Goal: Task Accomplishment & Management: Manage account settings

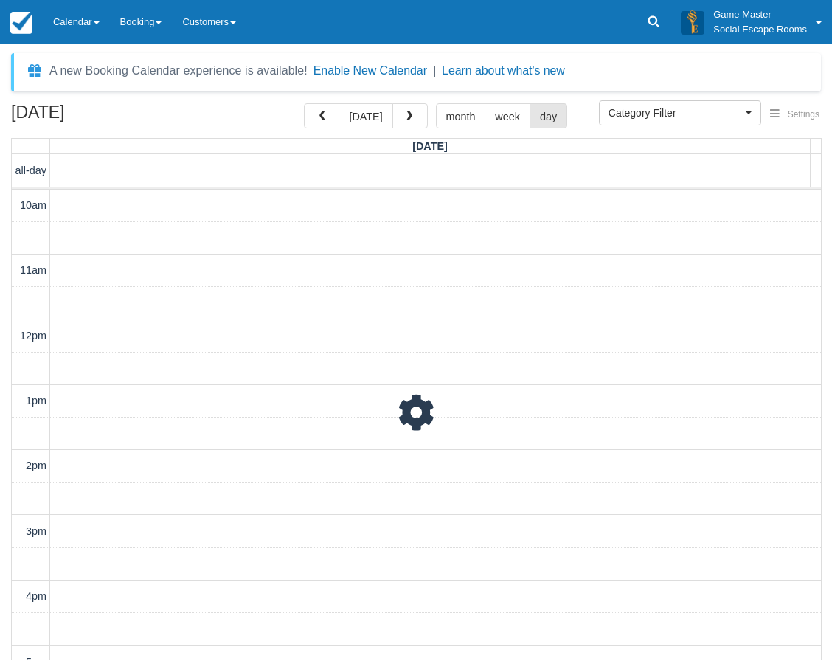
select select
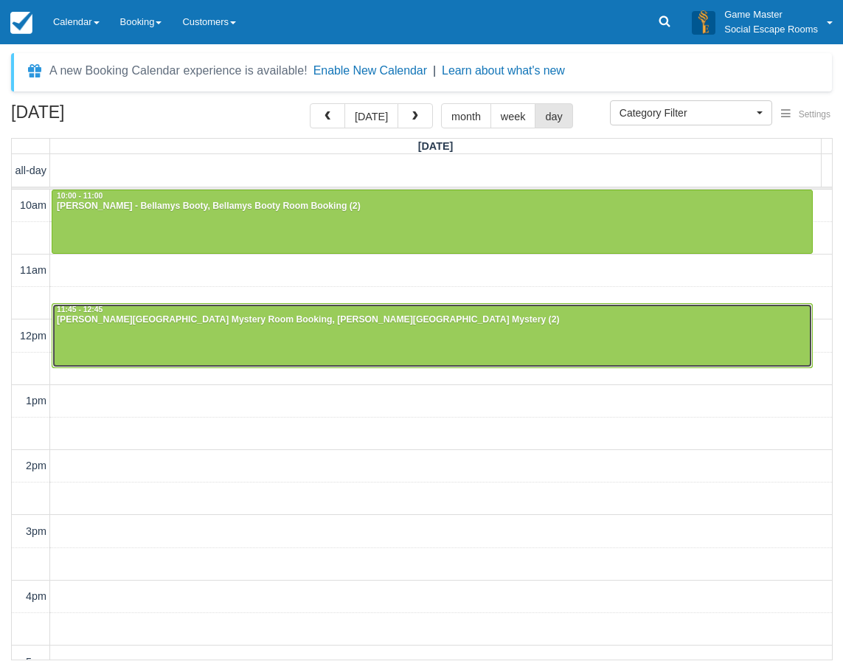
click at [162, 336] on div at bounding box center [432, 335] width 760 height 63
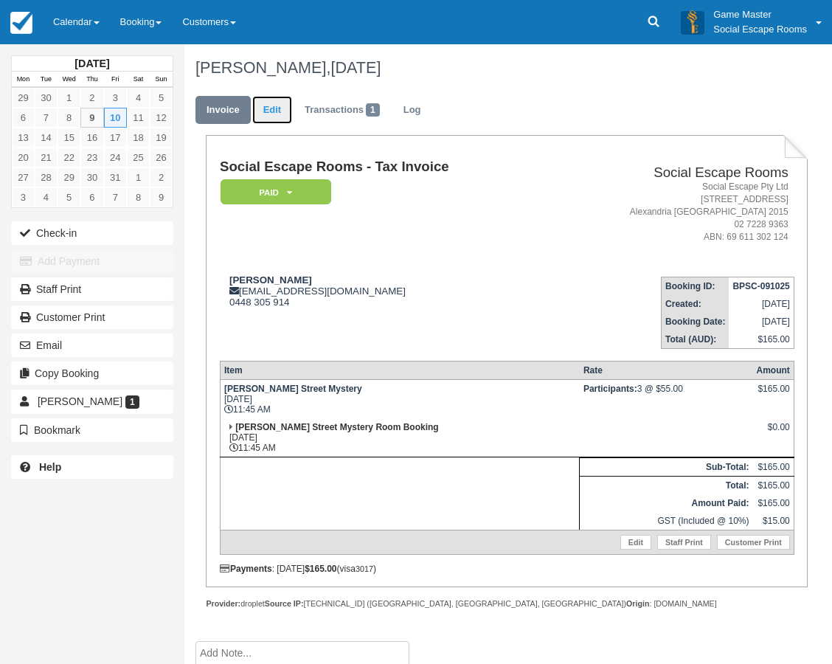
click at [266, 105] on link "Edit" at bounding box center [272, 110] width 40 height 29
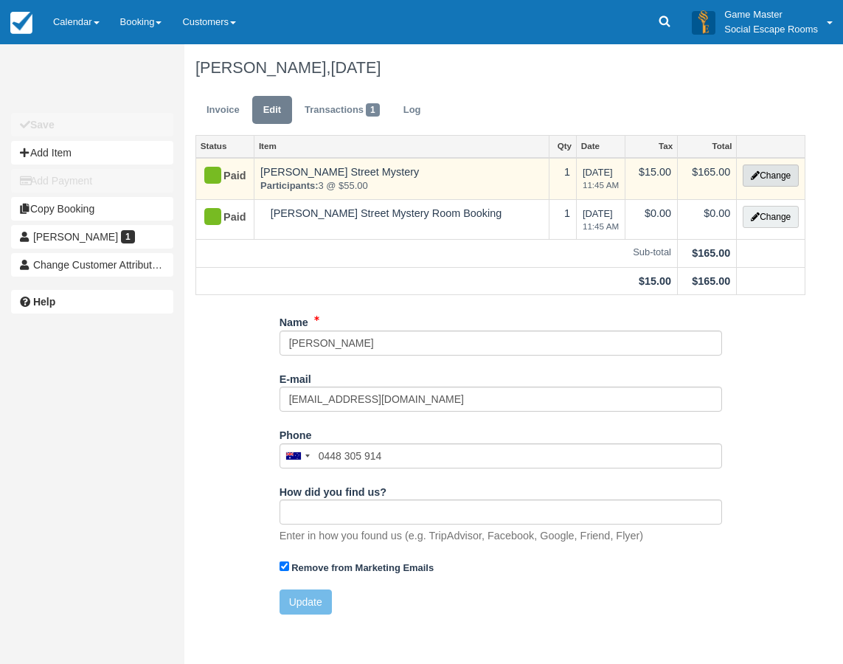
click at [776, 178] on button "Change" at bounding box center [771, 176] width 56 height 22
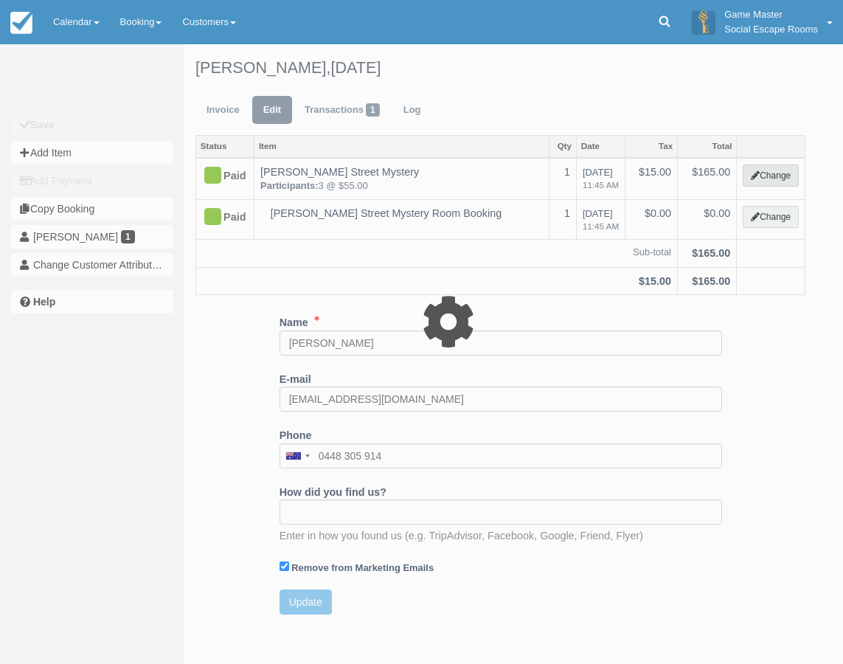
select select "2"
type input "165.00"
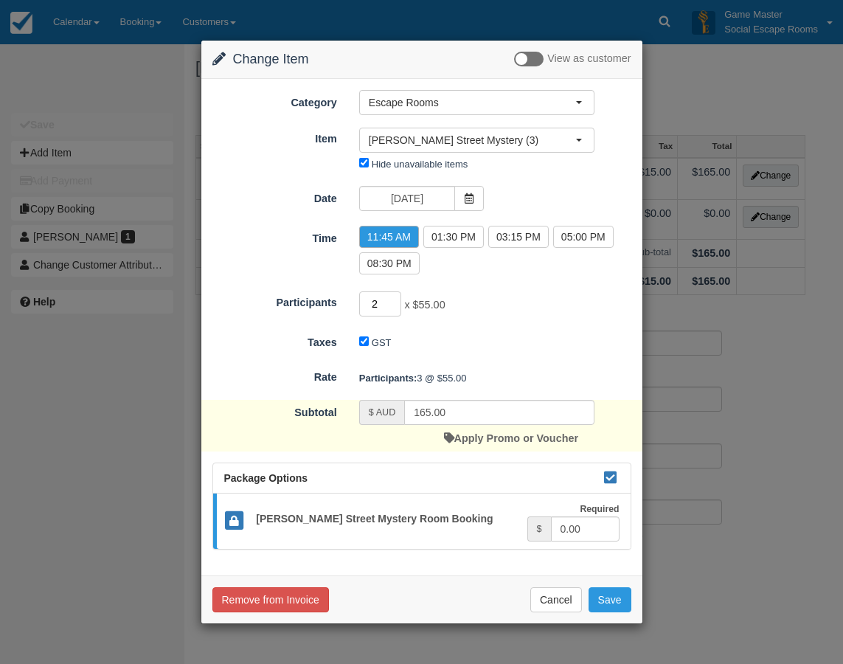
type input "2"
click at [395, 306] on input "2" at bounding box center [380, 303] width 43 height 25
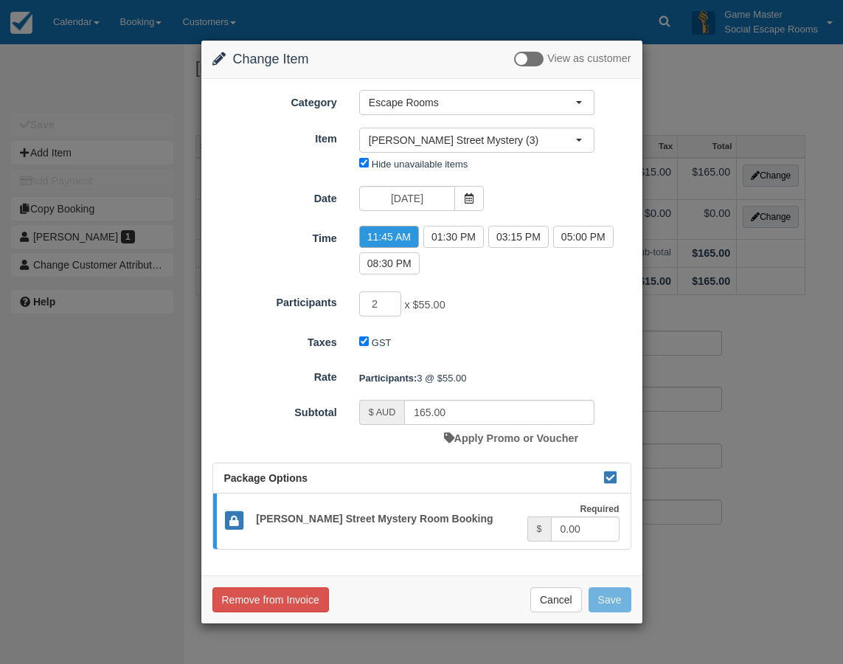
type input "110.00"
click at [615, 593] on button "Save" at bounding box center [610, 599] width 43 height 25
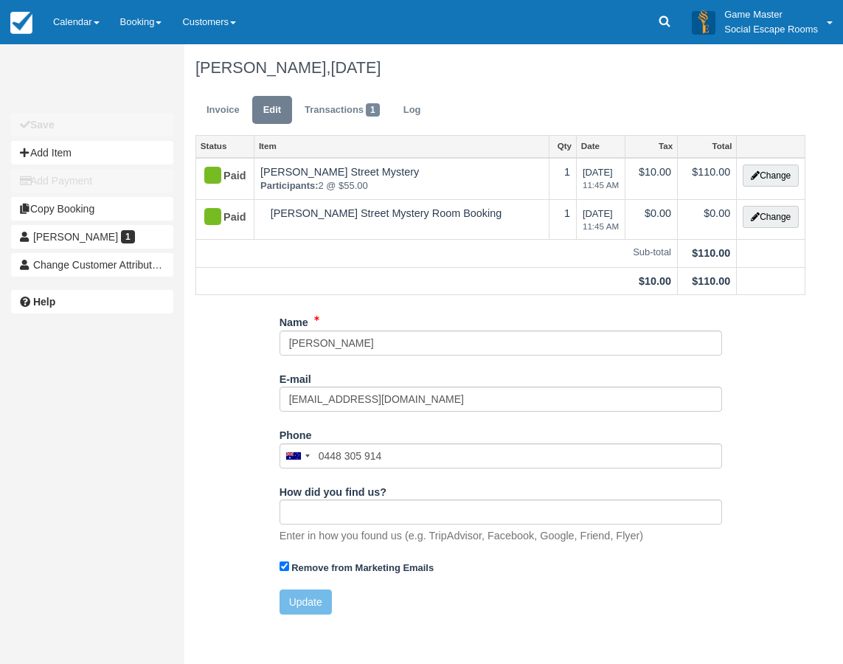
click at [232, 353] on div "Name [PERSON_NAME] E-mail [EMAIL_ADDRESS][DOMAIN_NAME] Did you mean ? Phone [GE…" at bounding box center [500, 468] width 632 height 316
click at [218, 107] on link "Invoice" at bounding box center [223, 110] width 55 height 29
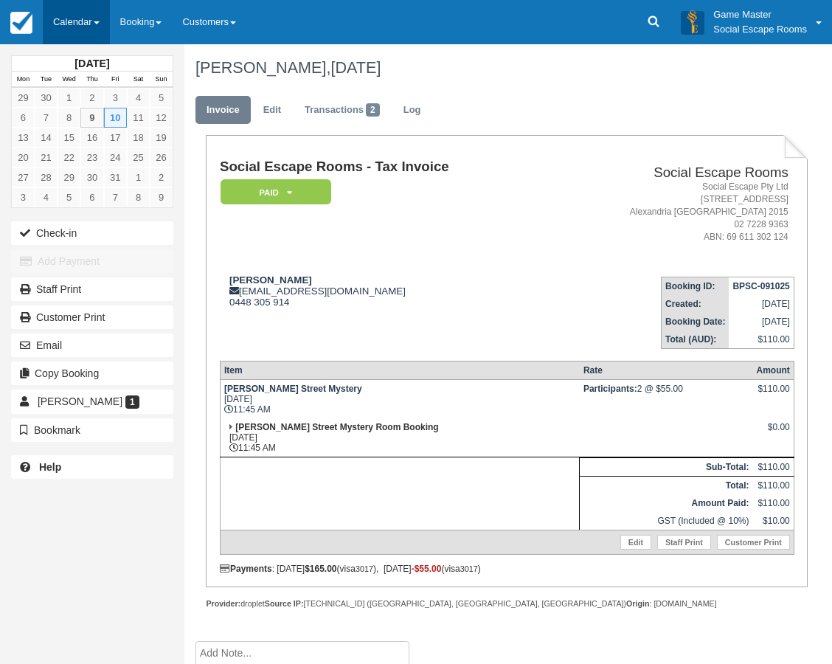
click at [58, 27] on link "Calendar" at bounding box center [76, 22] width 67 height 44
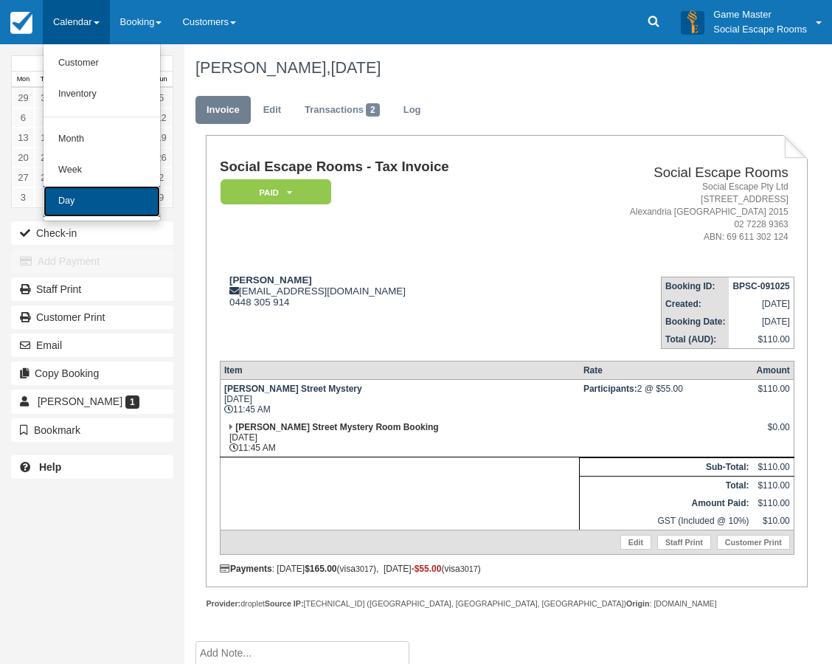
click at [88, 208] on link "Day" at bounding box center [102, 201] width 117 height 31
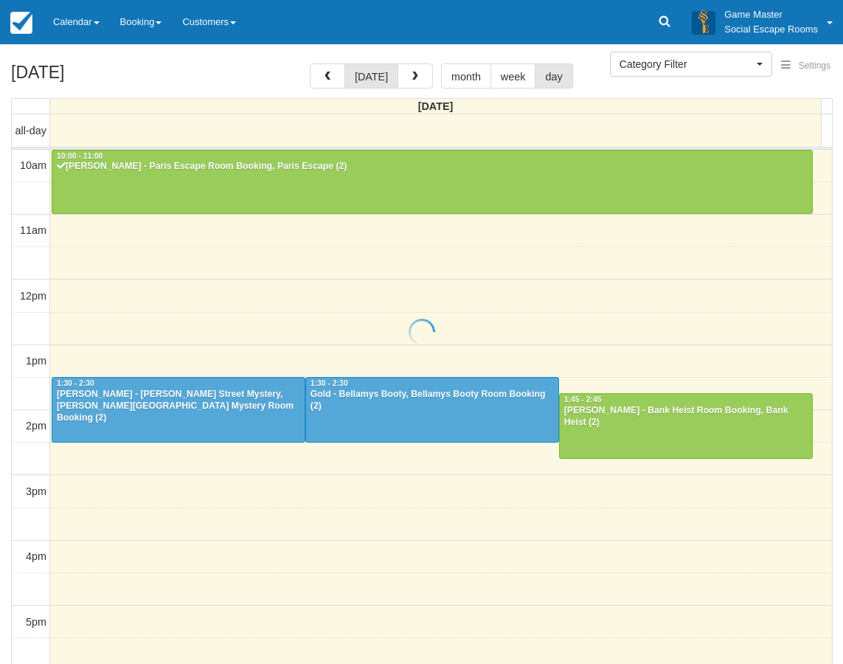
select select
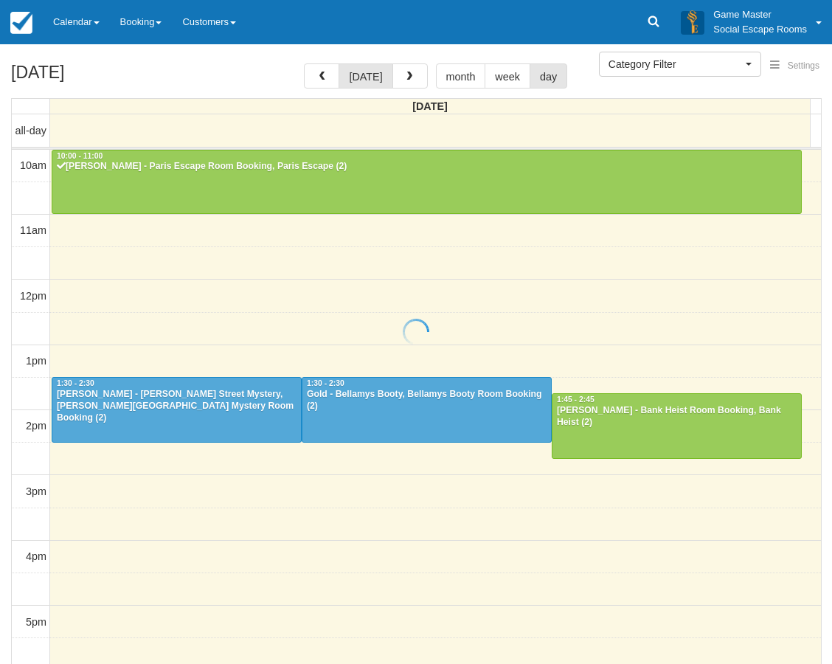
scroll to position [131, 0]
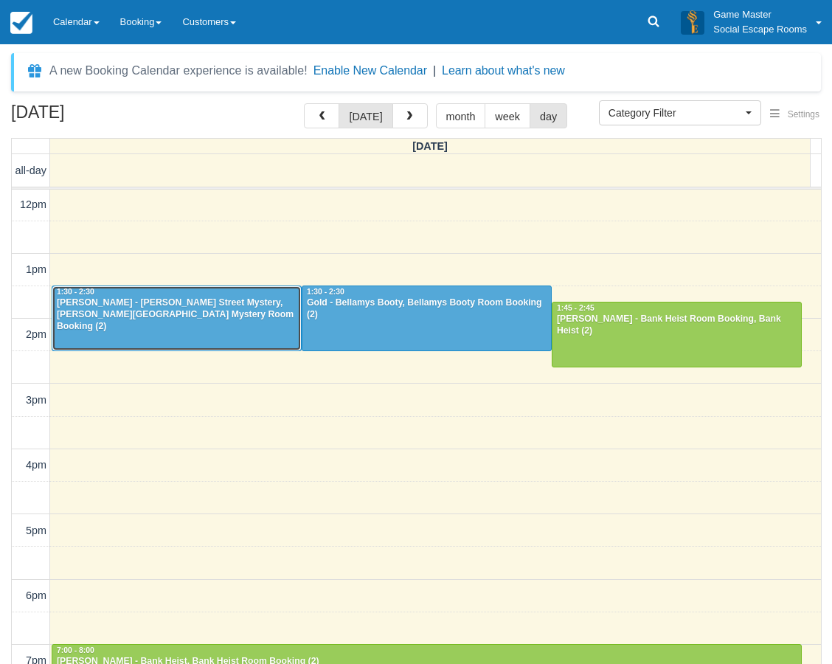
click at [212, 325] on div at bounding box center [176, 317] width 249 height 63
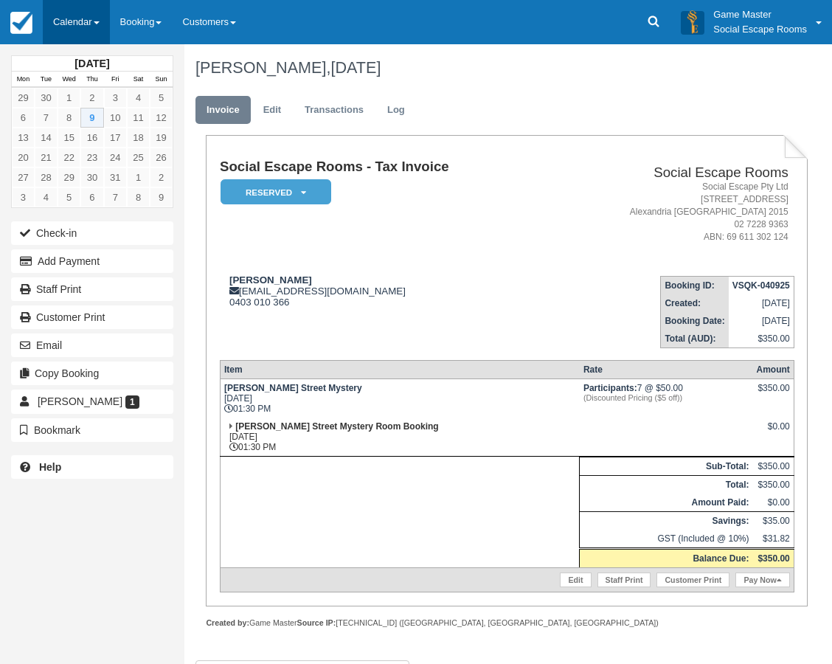
click at [66, 17] on link "Calendar" at bounding box center [76, 22] width 67 height 44
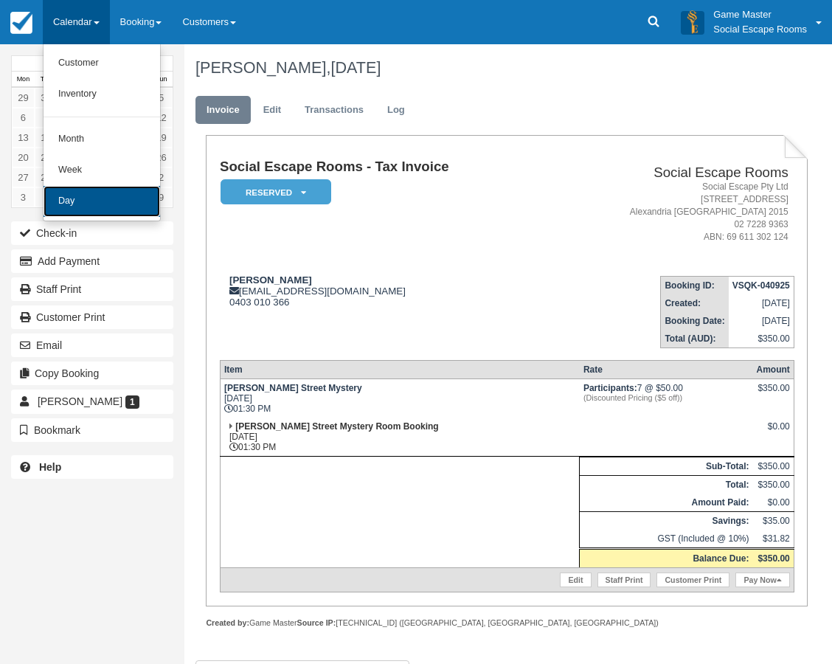
click at [85, 203] on link "Day" at bounding box center [102, 201] width 117 height 31
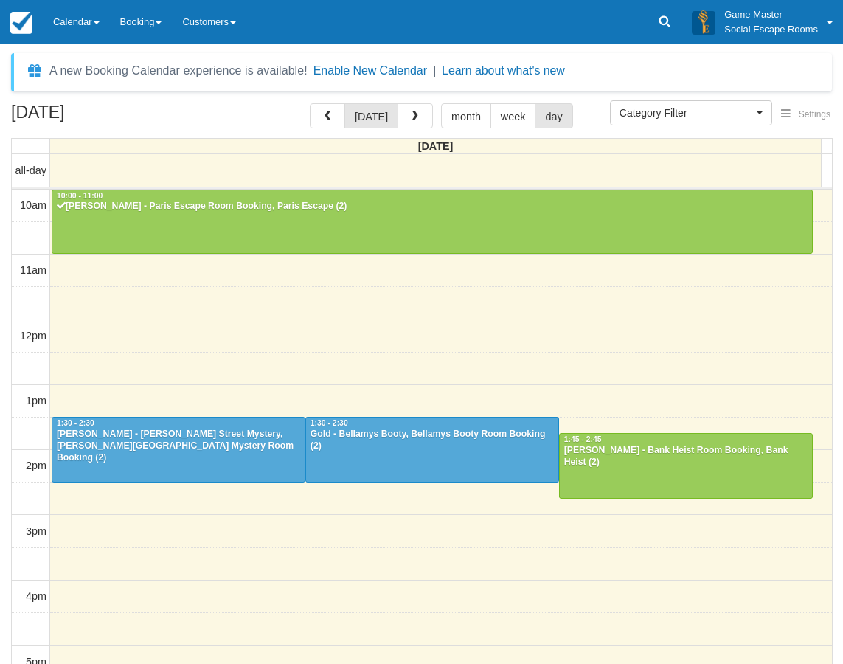
select select
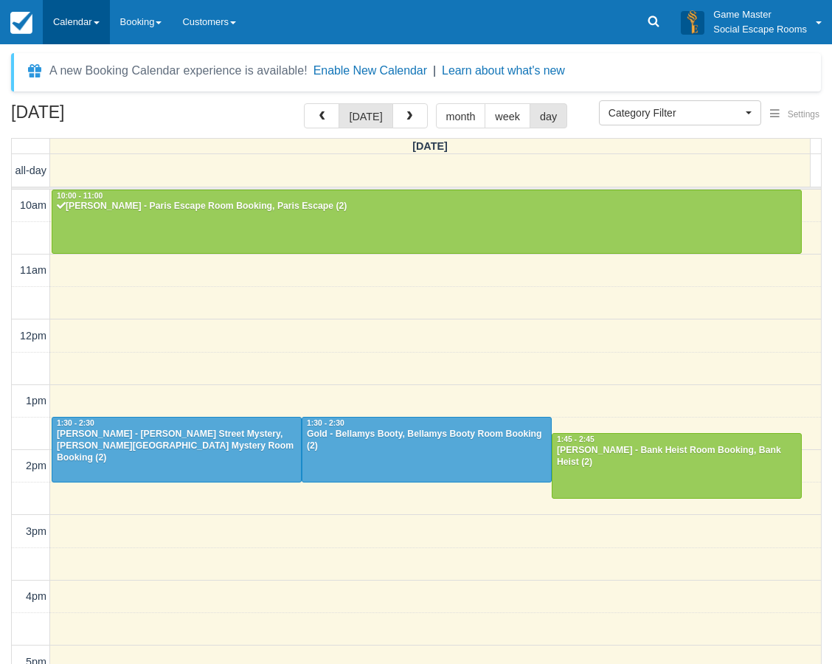
click at [77, 24] on link "Calendar" at bounding box center [76, 22] width 67 height 44
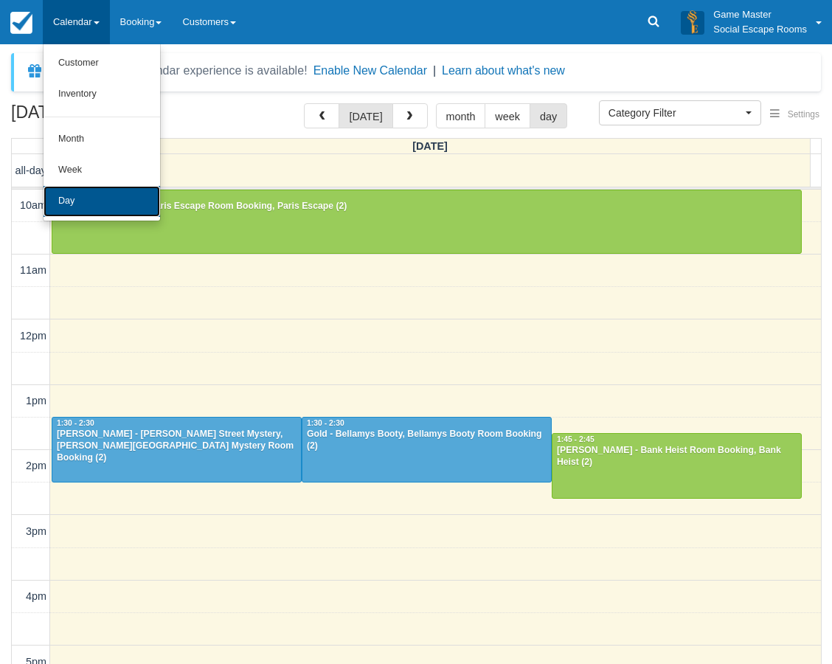
click at [74, 194] on link "Day" at bounding box center [102, 201] width 117 height 31
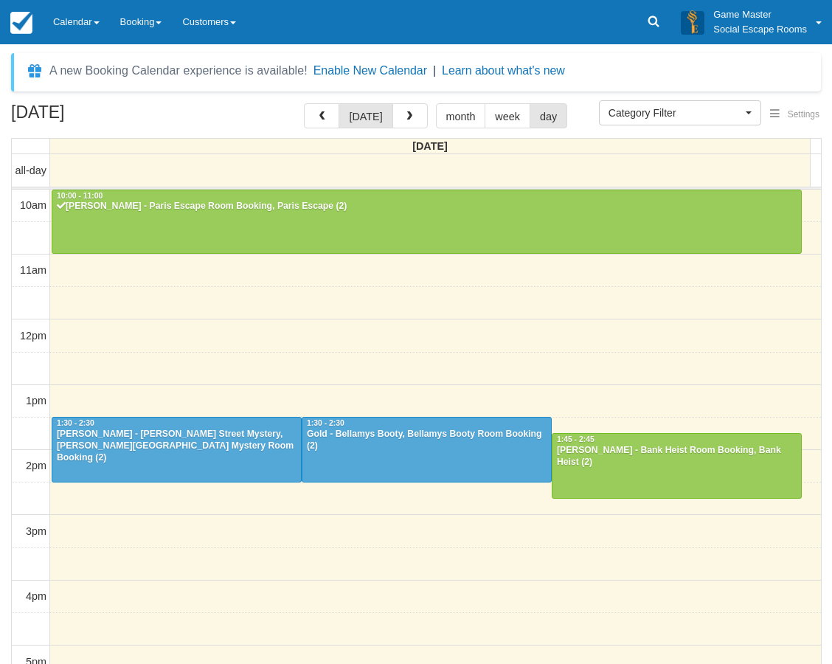
select select
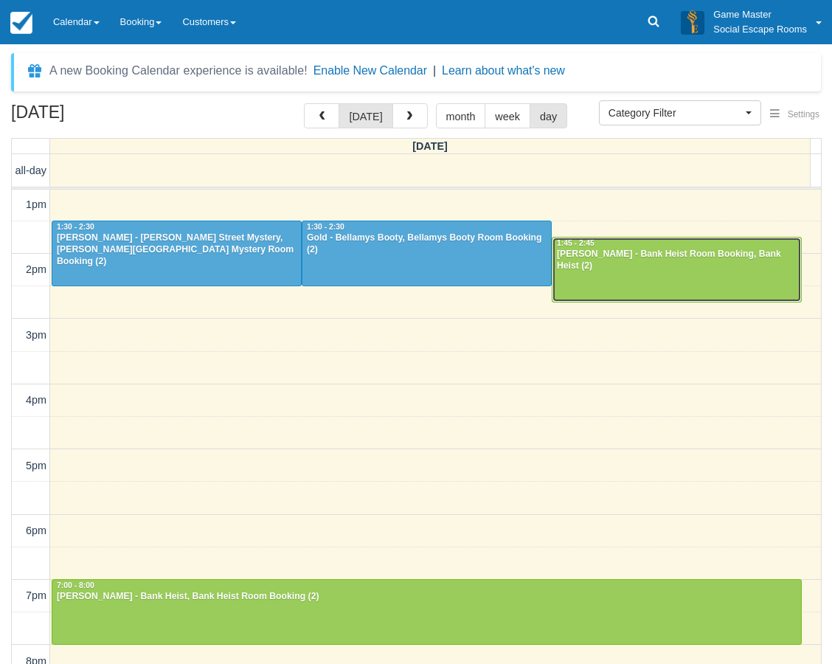
click at [650, 273] on div at bounding box center [677, 269] width 249 height 63
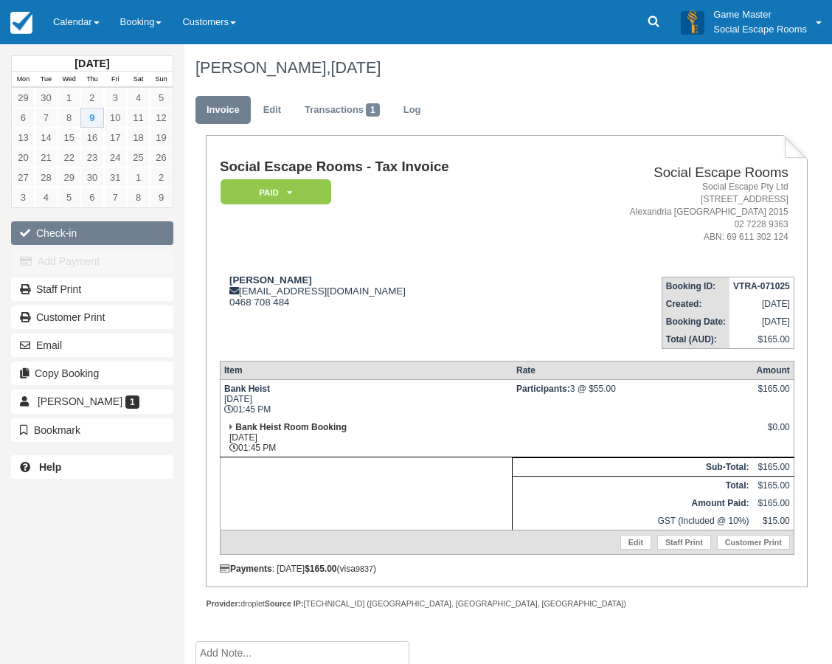
click at [52, 232] on button "Check-in" at bounding box center [92, 233] width 162 height 24
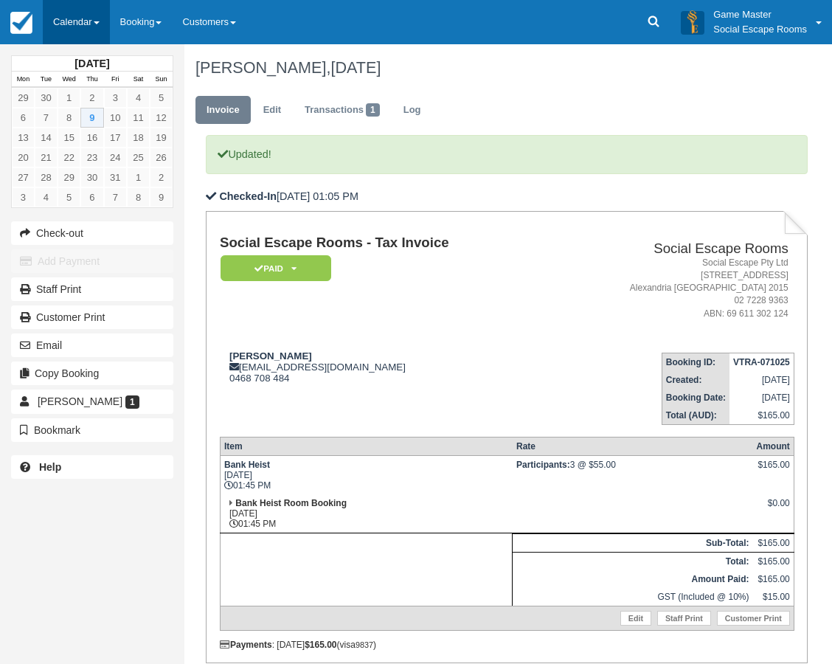
click at [62, 13] on link "Calendar" at bounding box center [76, 22] width 67 height 44
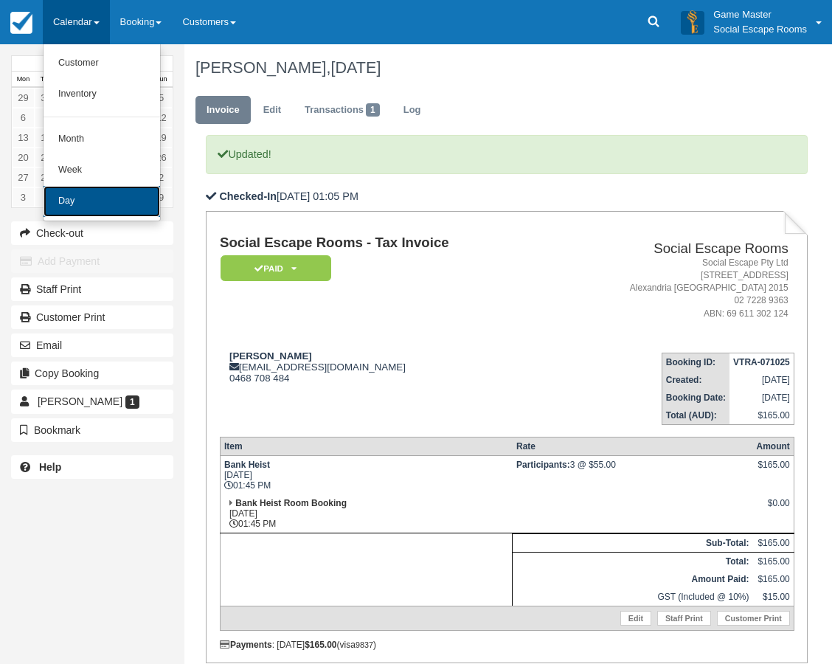
click at [86, 201] on link "Day" at bounding box center [102, 201] width 117 height 31
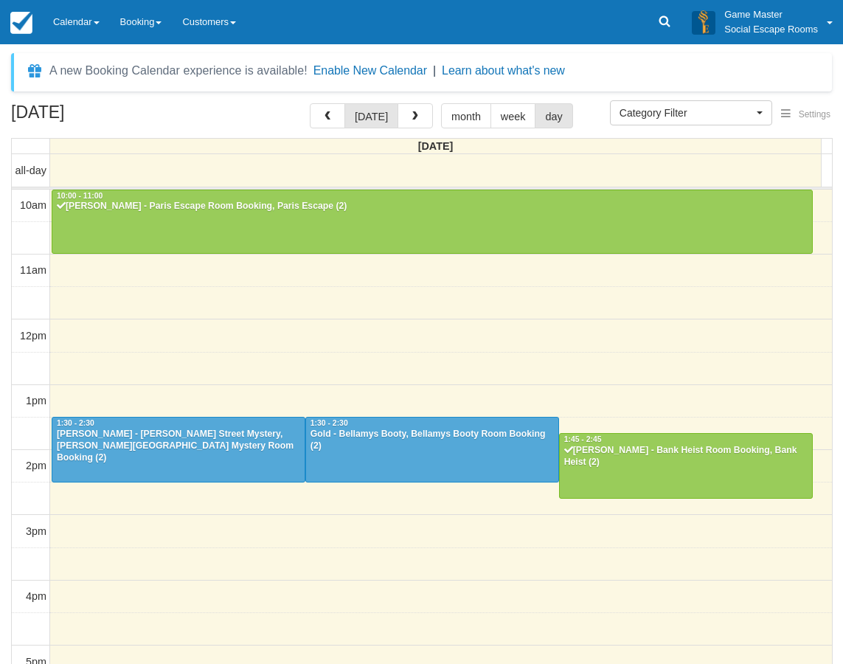
select select
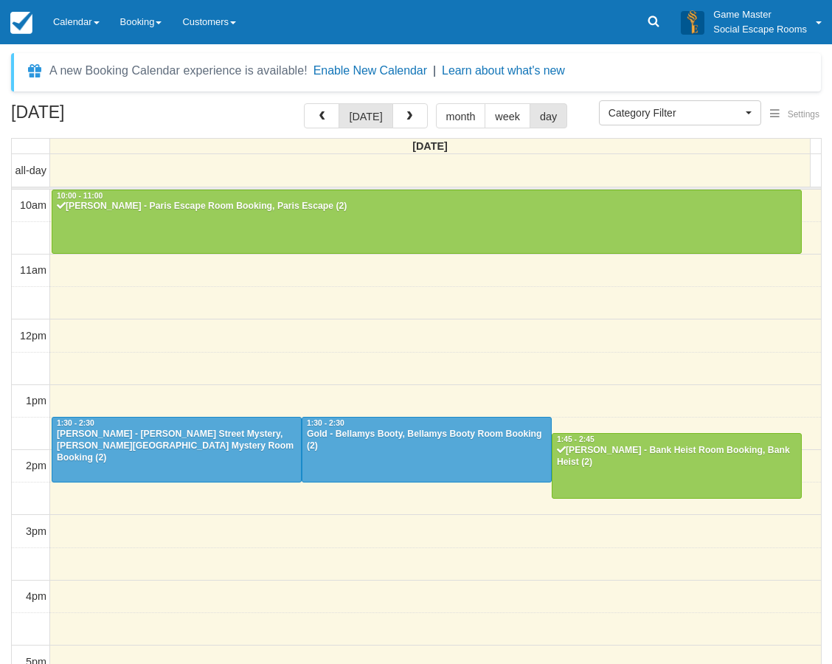
scroll to position [196, 0]
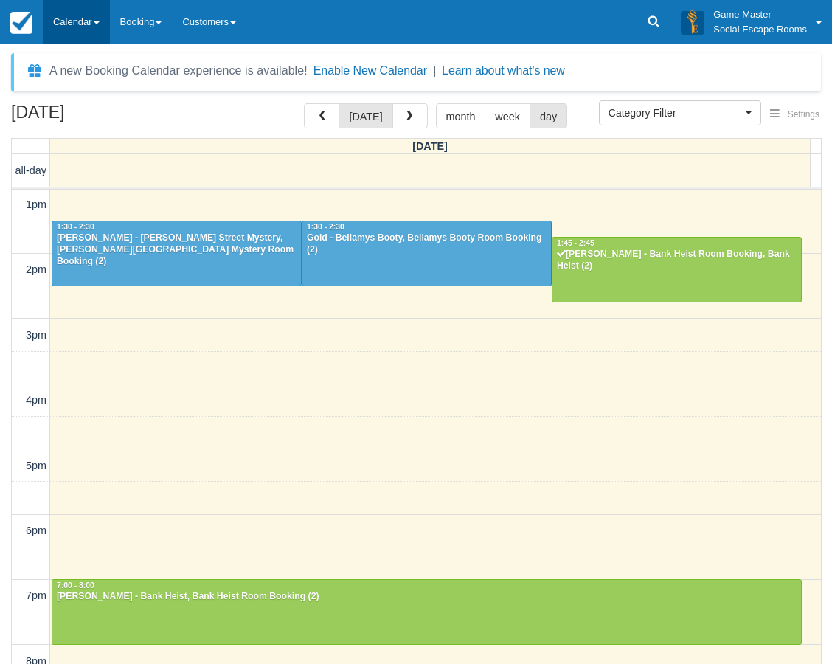
click at [77, 12] on link "Calendar" at bounding box center [76, 22] width 67 height 44
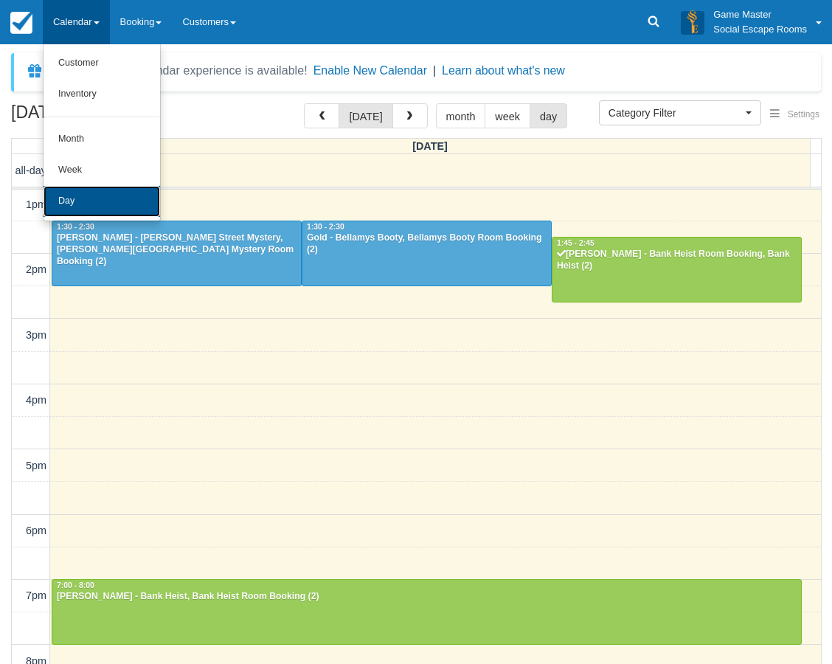
click at [100, 202] on link "Day" at bounding box center [102, 201] width 117 height 31
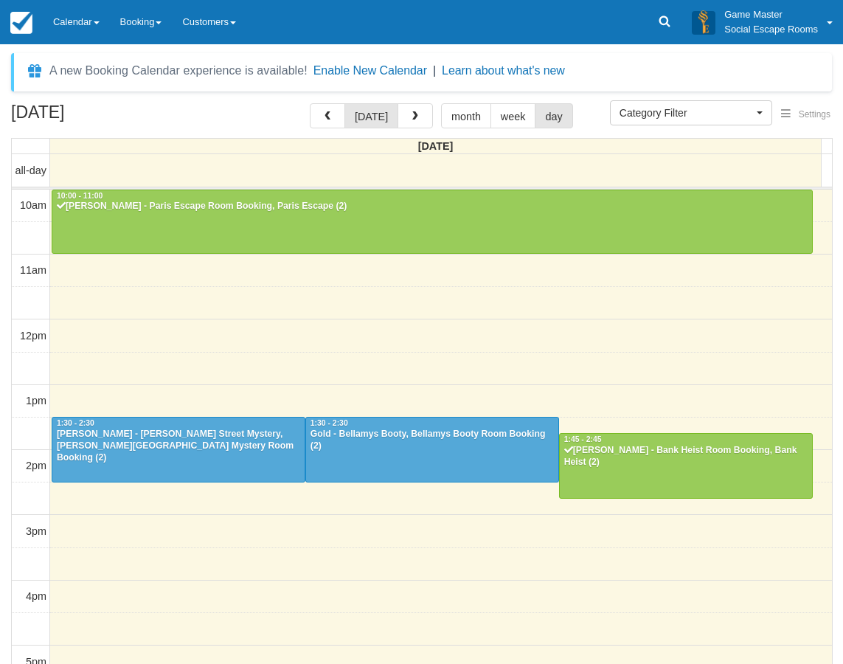
select select
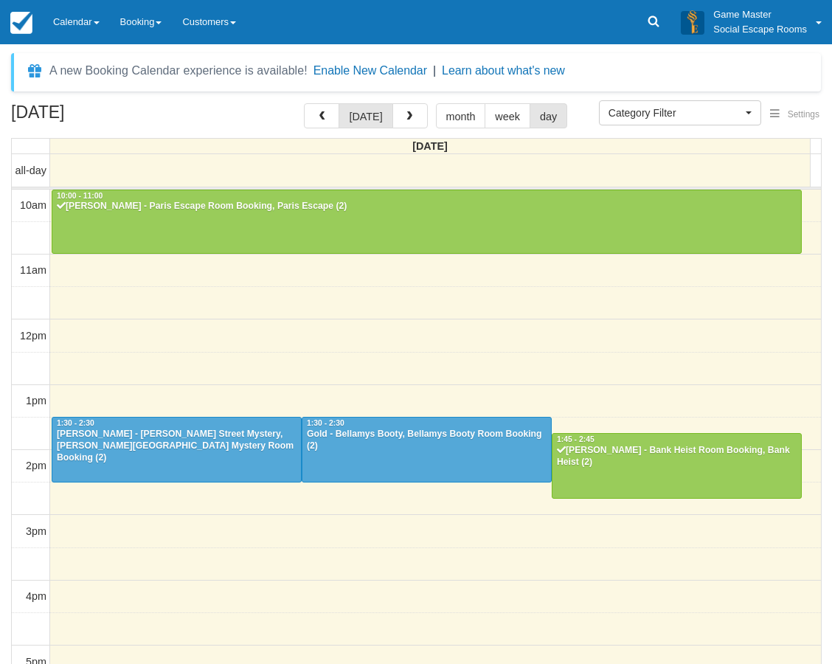
scroll to position [196, 0]
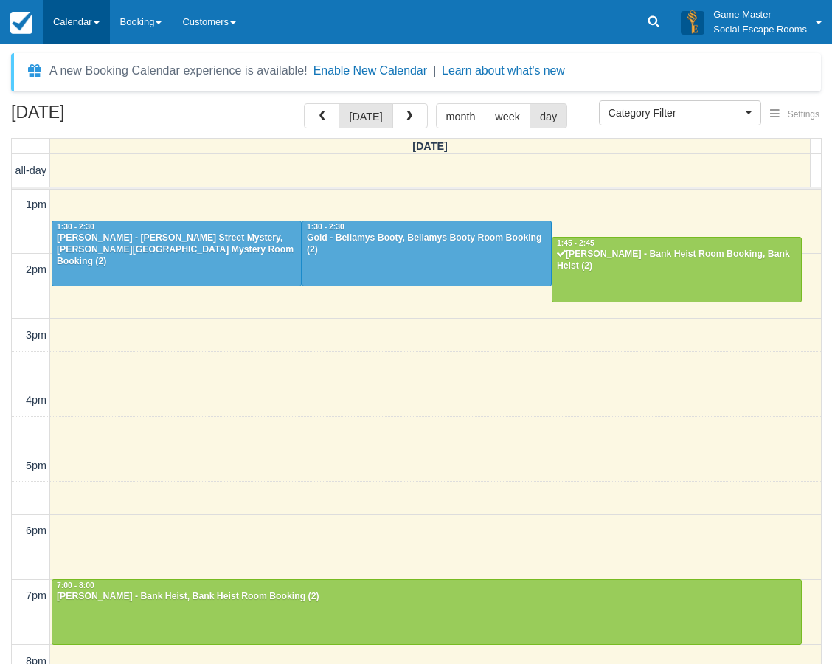
click at [72, 31] on link "Calendar" at bounding box center [76, 22] width 67 height 44
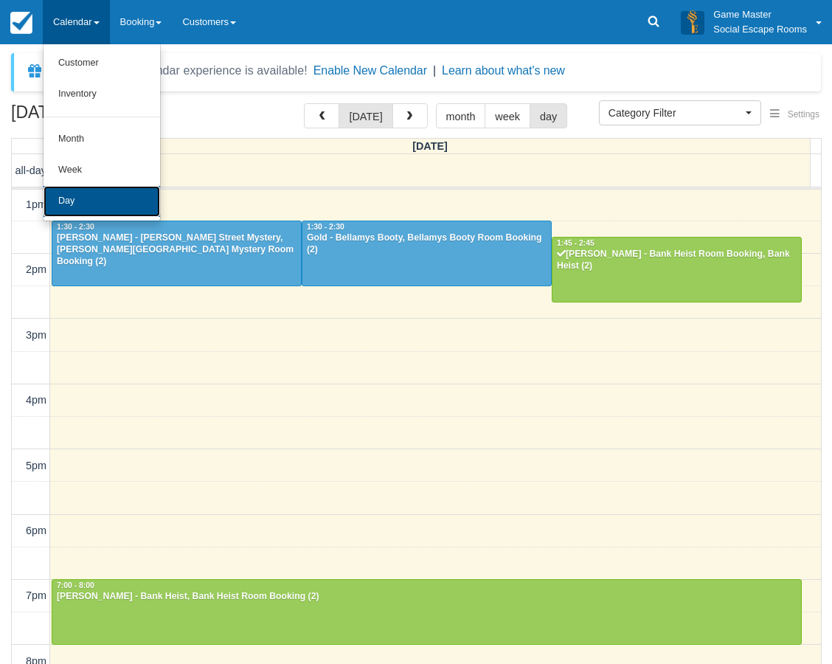
click at [89, 199] on link "Day" at bounding box center [102, 201] width 117 height 31
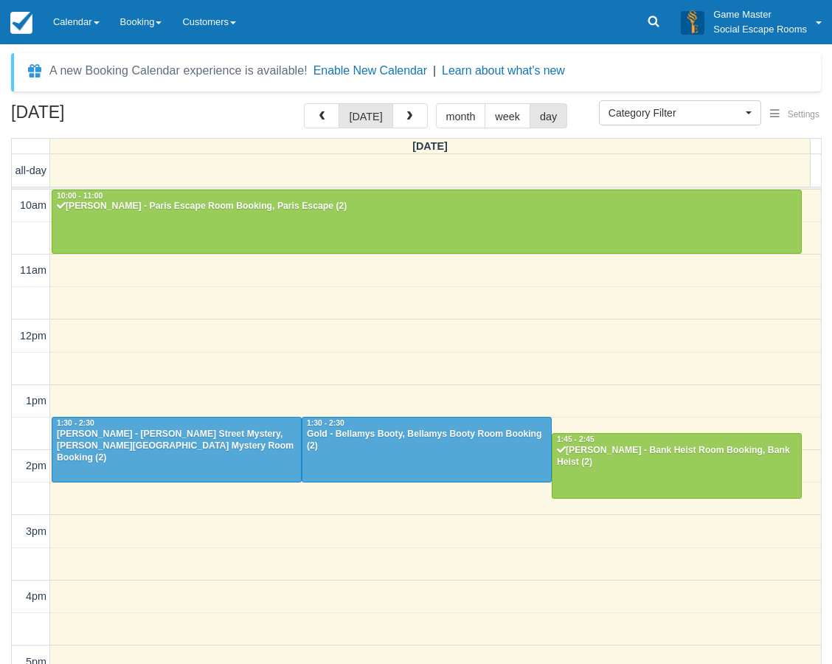
select select
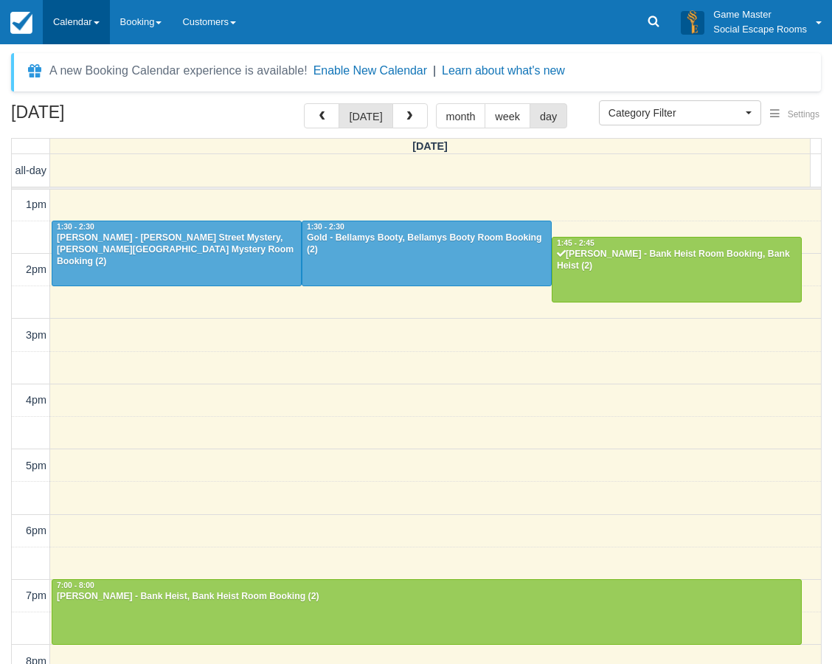
click at [87, 32] on link "Calendar" at bounding box center [76, 22] width 67 height 44
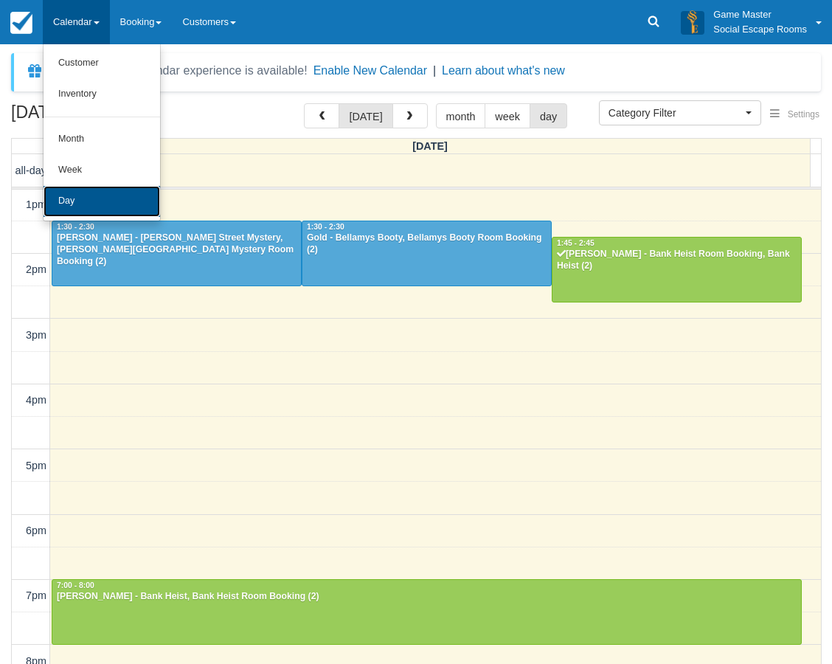
click at [106, 204] on link "Day" at bounding box center [102, 201] width 117 height 31
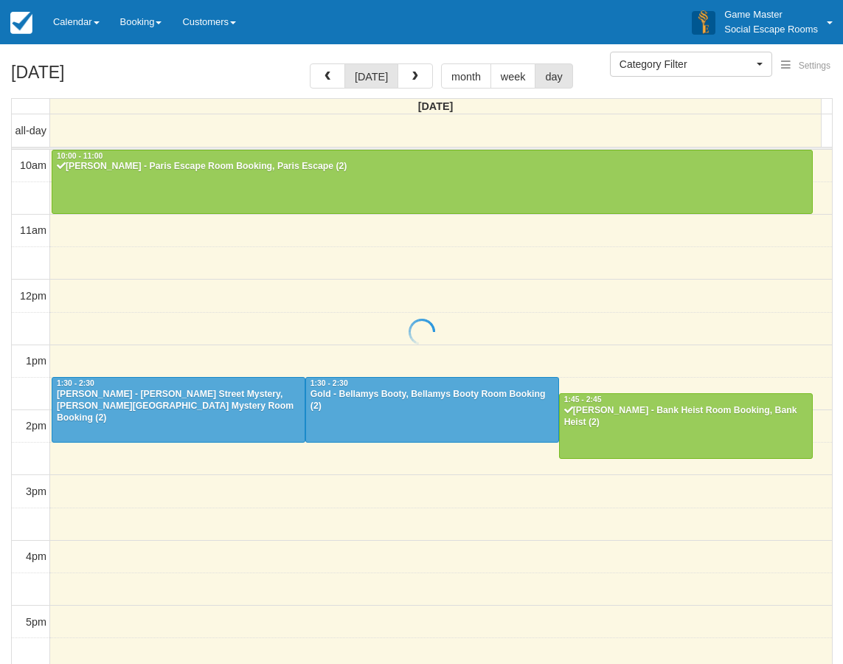
select select
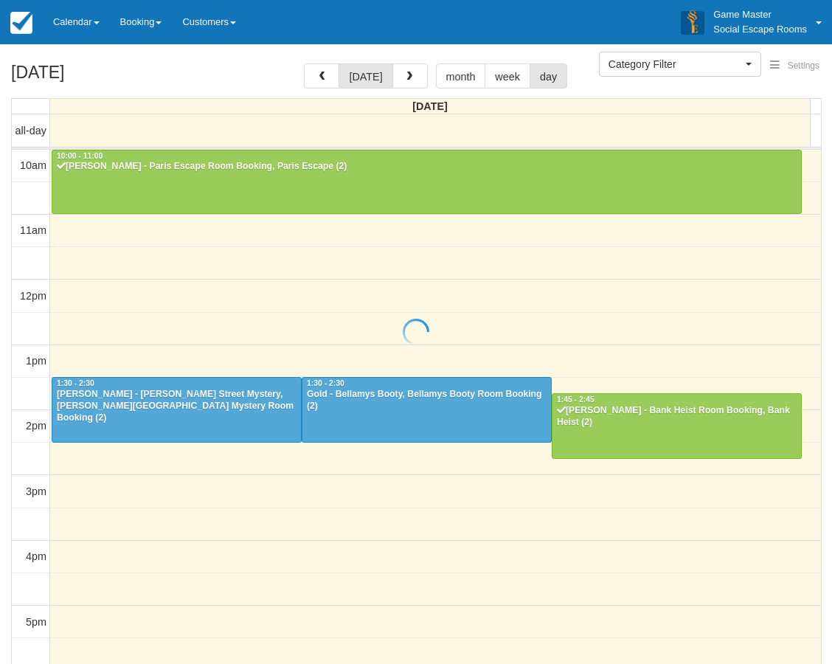
scroll to position [196, 0]
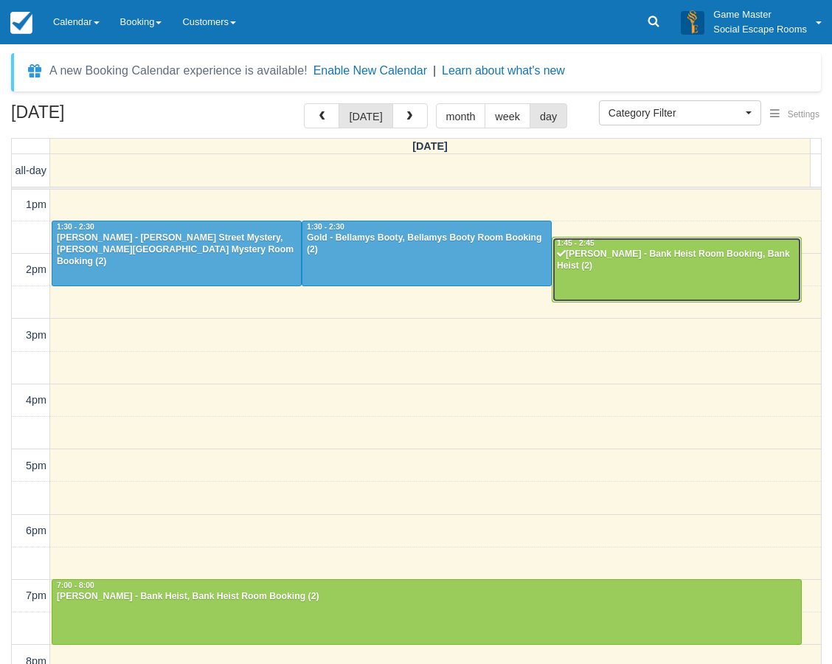
click at [595, 262] on div "Angela Piercy - Bank Heist Room Booking, Bank Heist (2)" at bounding box center [676, 261] width 241 height 24
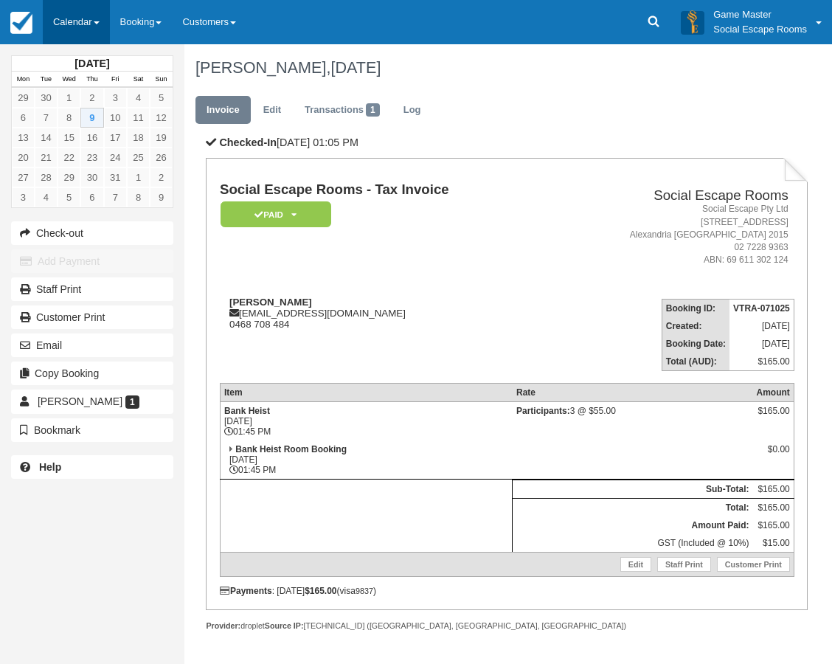
click at [88, 26] on link "Calendar" at bounding box center [76, 22] width 67 height 44
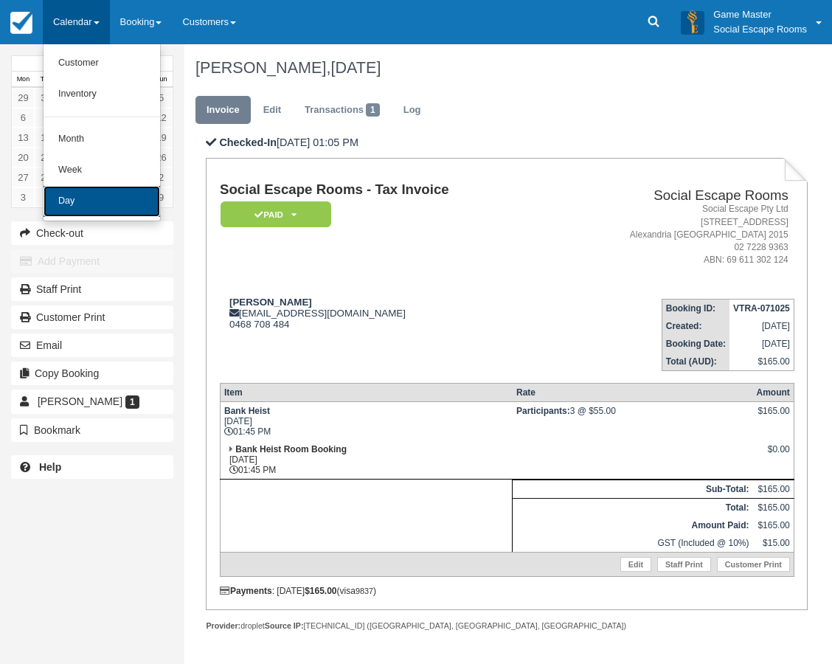
click at [106, 201] on link "Day" at bounding box center [102, 201] width 117 height 31
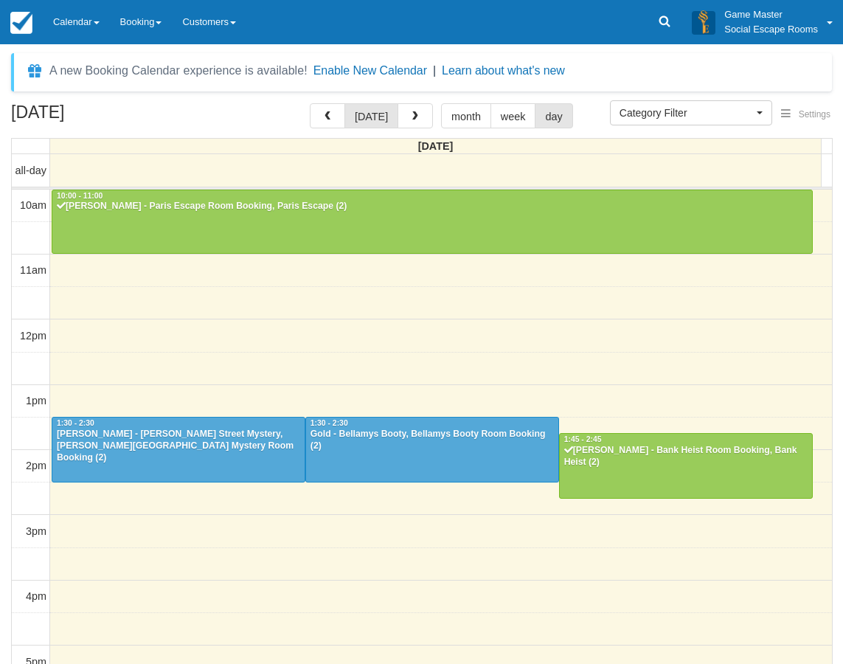
select select
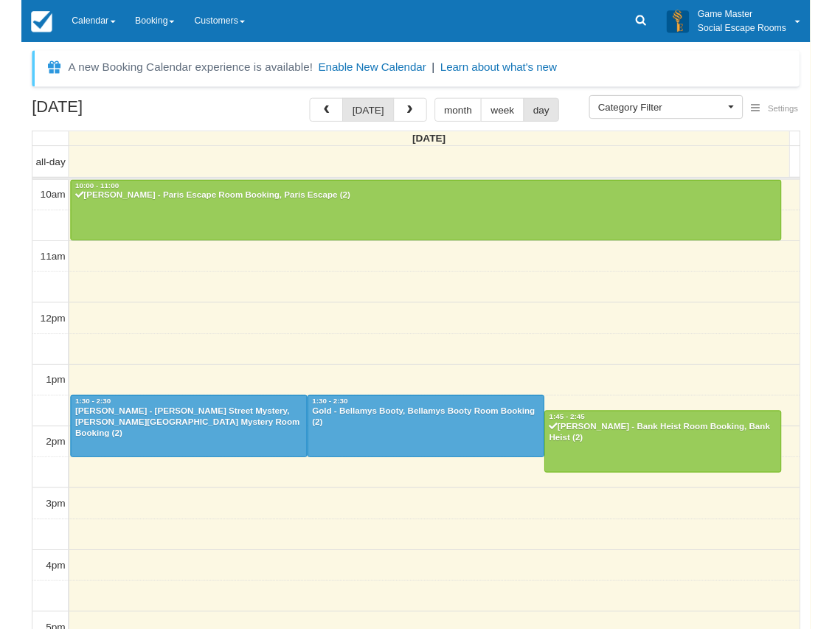
scroll to position [196, 0]
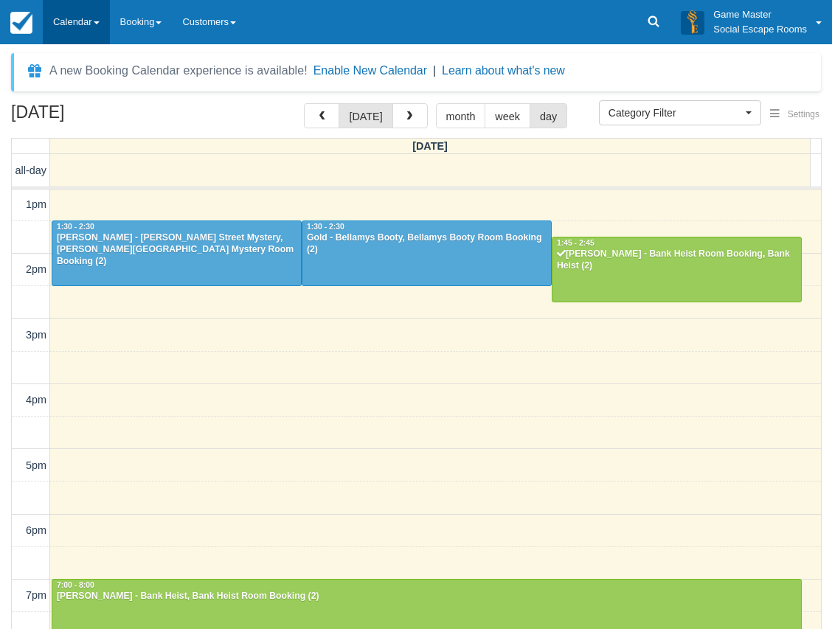
click at [80, 21] on link "Calendar" at bounding box center [76, 22] width 67 height 44
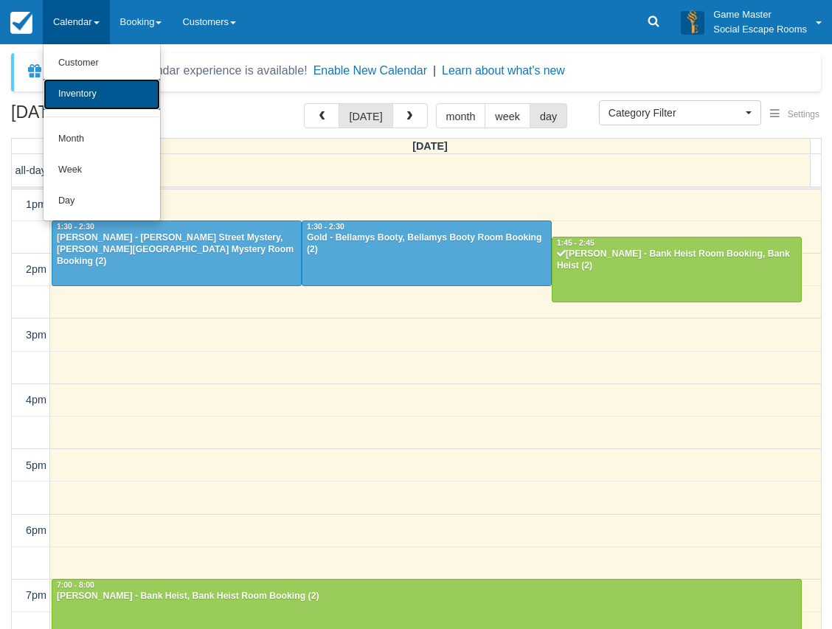
click at [101, 92] on link "Inventory" at bounding box center [102, 94] width 117 height 31
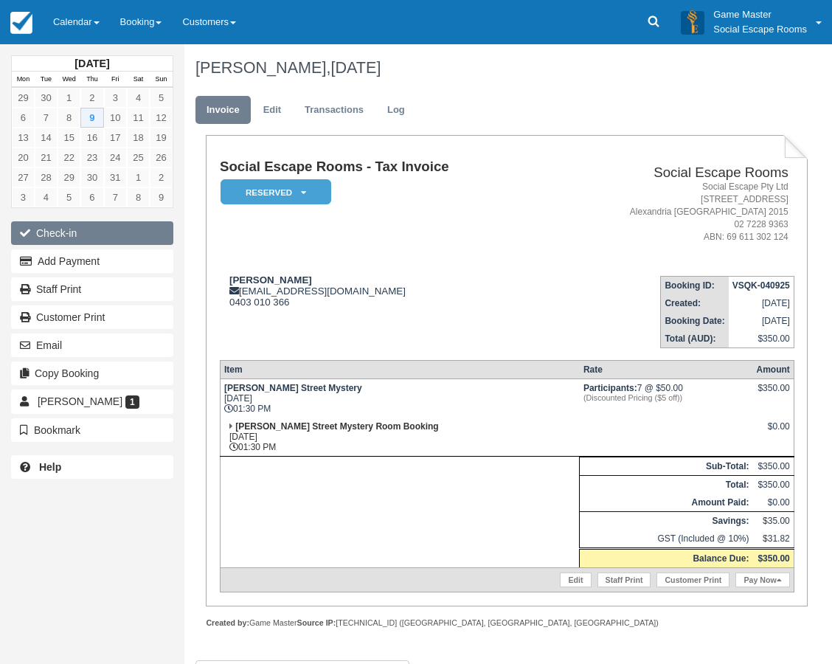
click at [118, 229] on button "Check-in" at bounding box center [92, 233] width 162 height 24
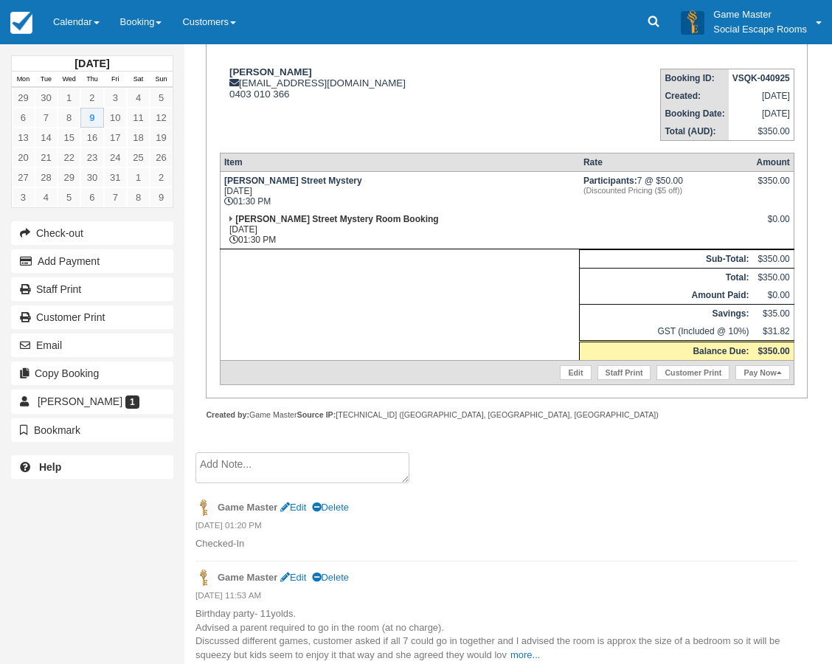
scroll to position [291, 0]
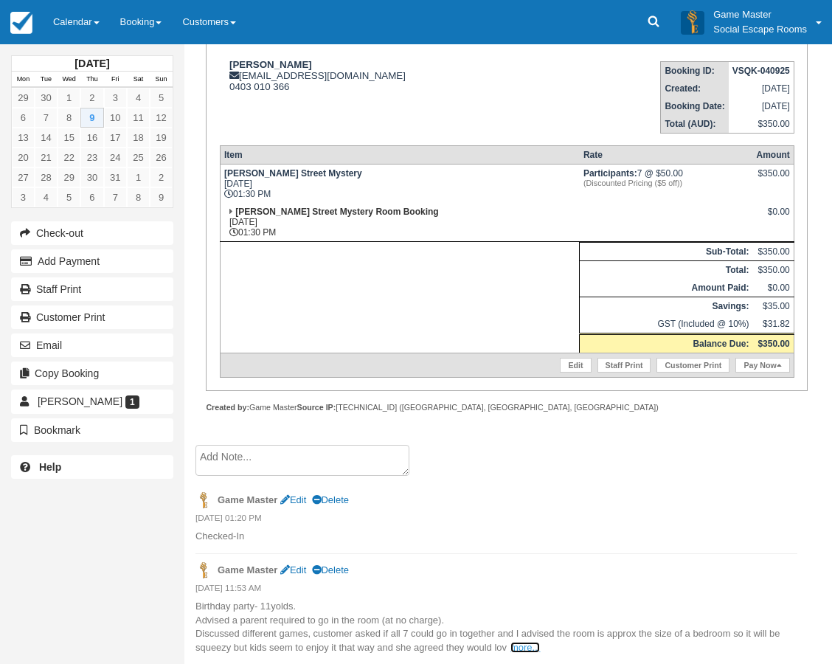
click at [519, 649] on link "more..." at bounding box center [526, 647] width 30 height 11
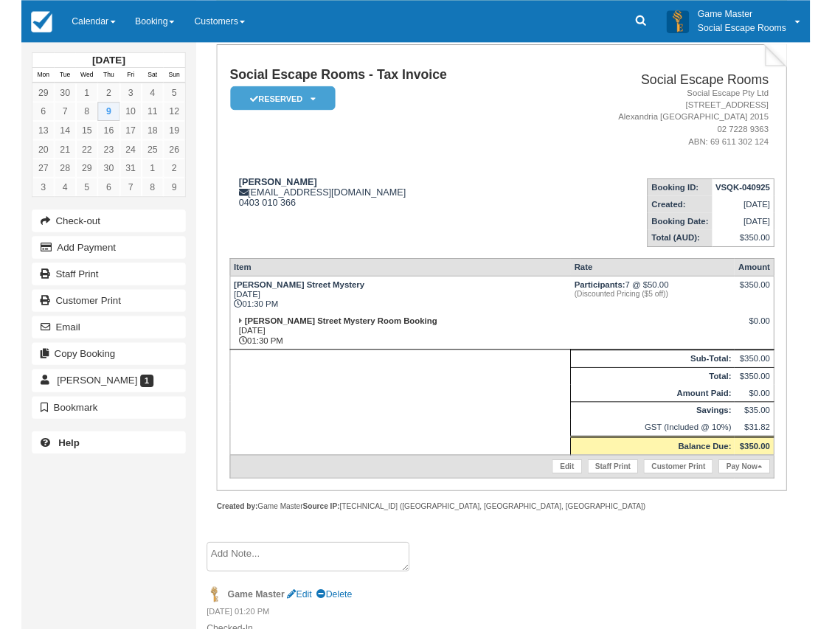
scroll to position [0, 0]
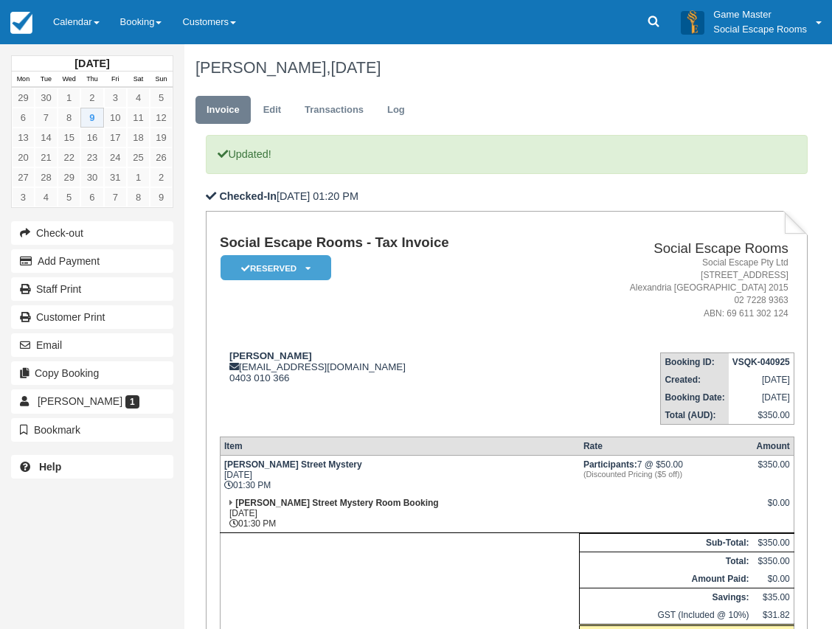
click at [479, 319] on td "Social Escape Rooms - Tax Invoice Reserved   Pending Deposit Paid Blocked for C…" at bounding box center [385, 287] width 330 height 105
click at [282, 105] on link "Edit" at bounding box center [272, 110] width 40 height 29
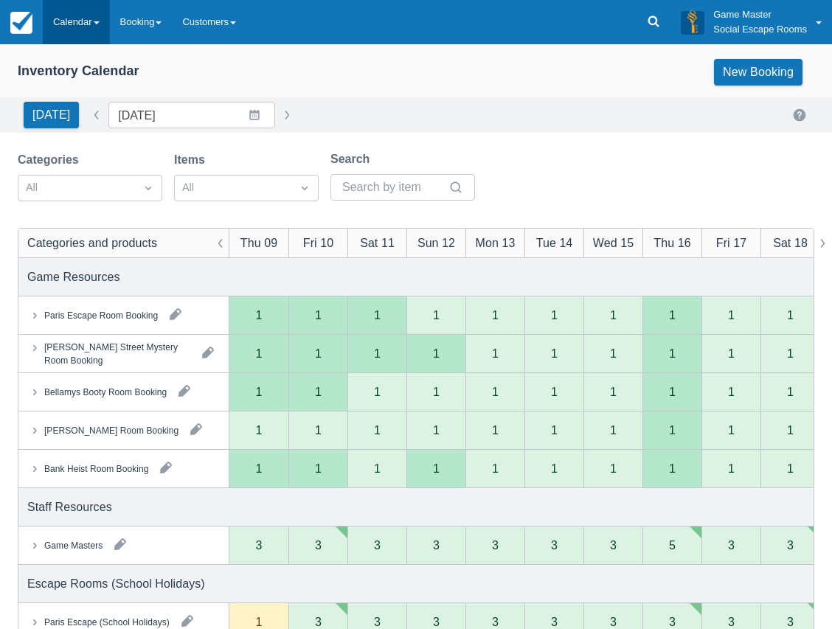
click at [86, 18] on link "Calendar" at bounding box center [76, 22] width 67 height 44
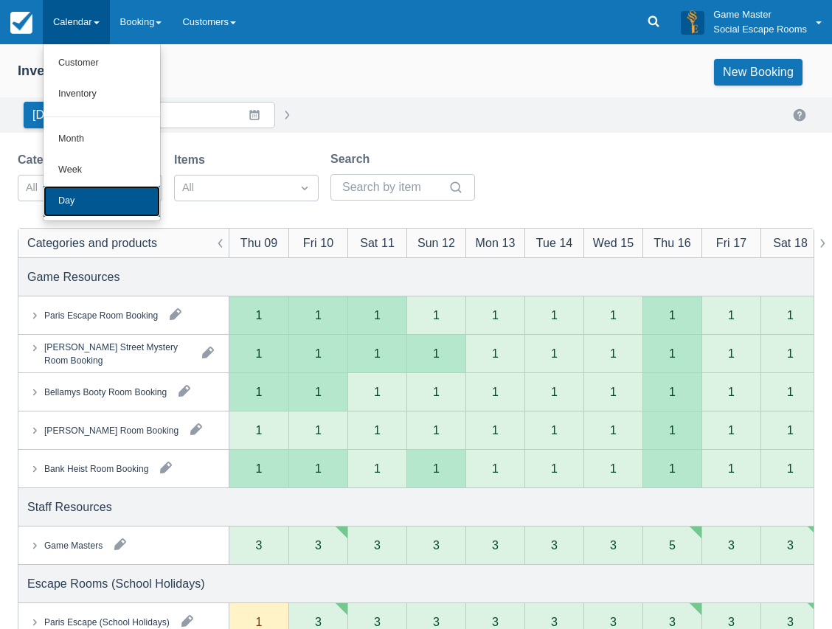
click at [104, 187] on link "Day" at bounding box center [102, 201] width 117 height 31
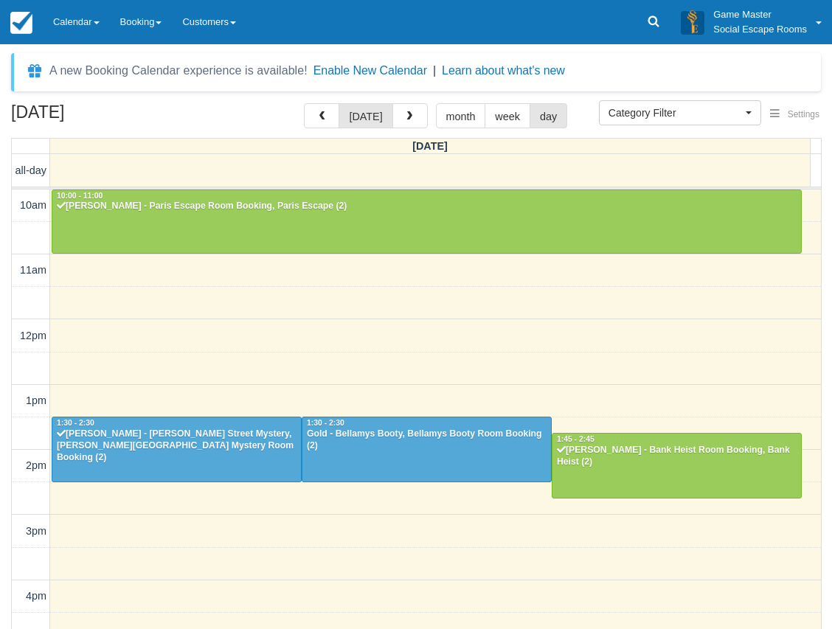
select select
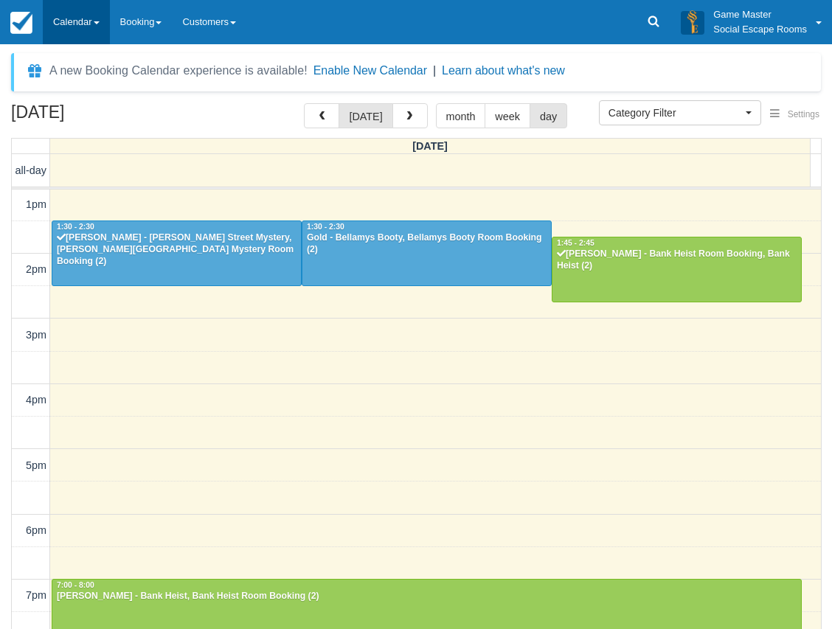
click at [91, 13] on link "Calendar" at bounding box center [76, 22] width 67 height 44
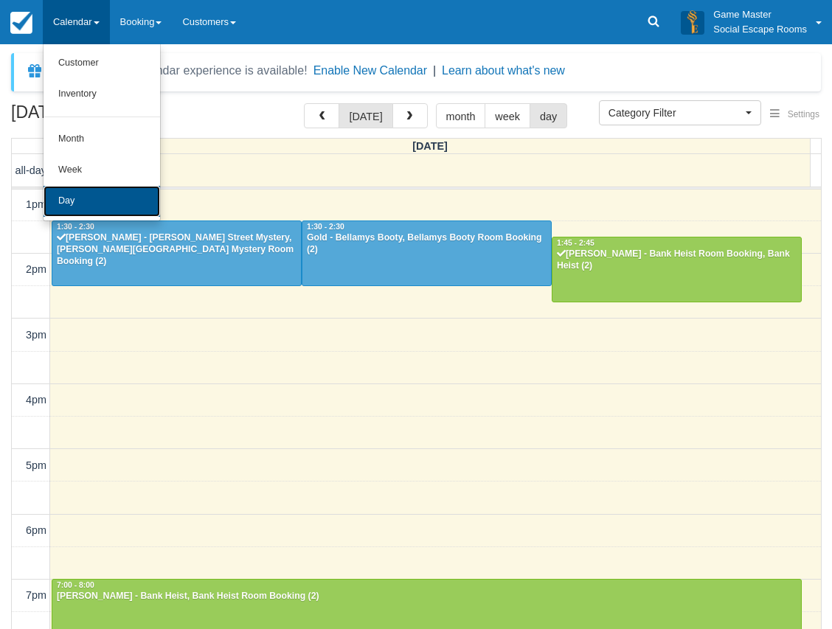
click at [112, 194] on link "Day" at bounding box center [102, 201] width 117 height 31
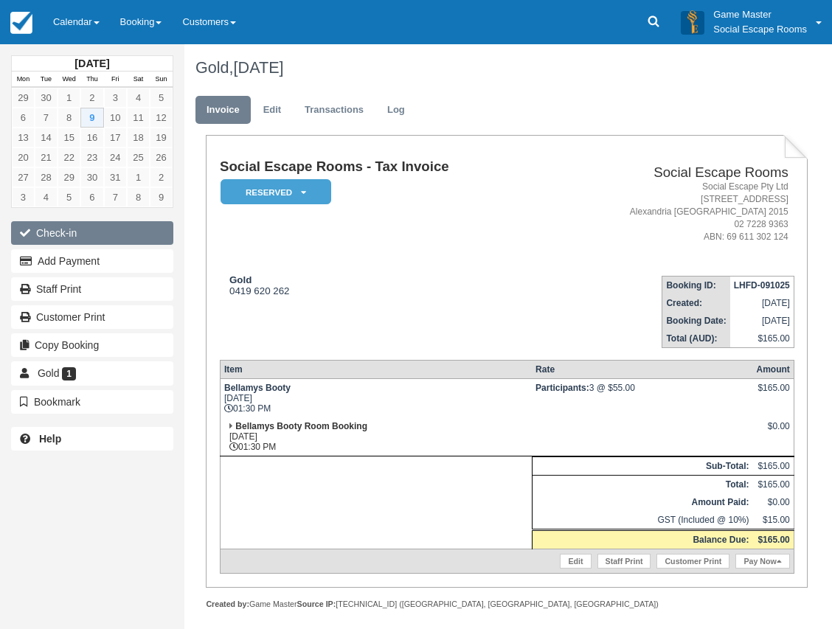
click at [126, 229] on button "Check-in" at bounding box center [92, 233] width 162 height 24
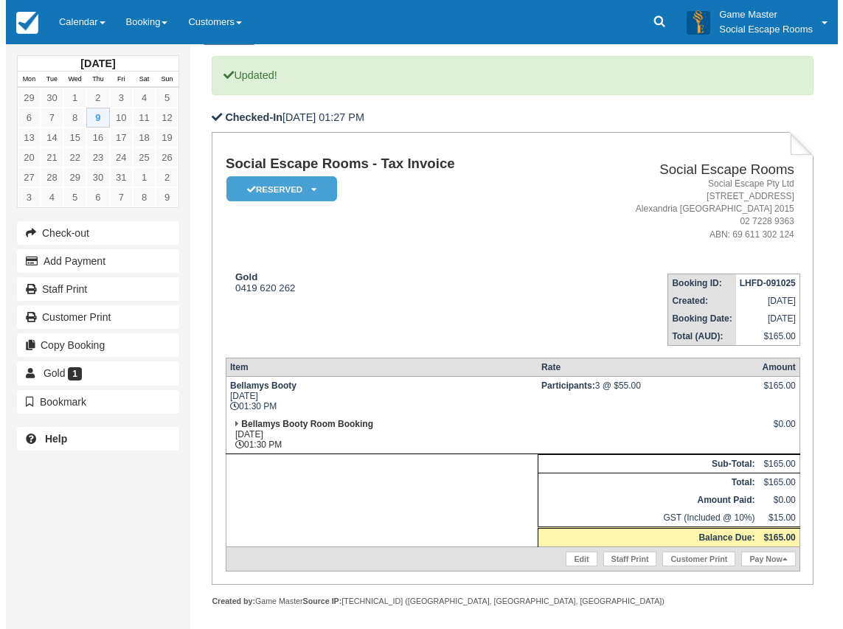
scroll to position [197, 0]
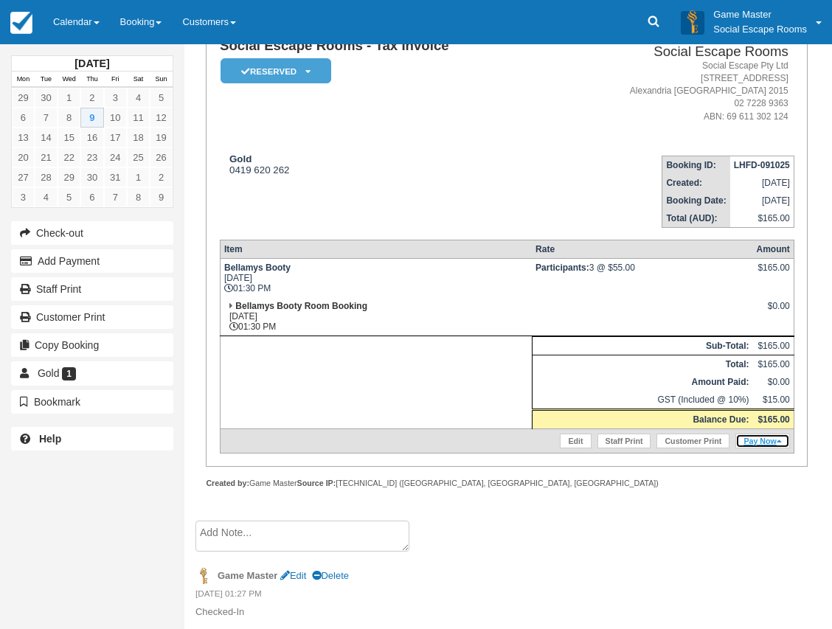
click at [771, 441] on link "Pay Now" at bounding box center [763, 441] width 54 height 15
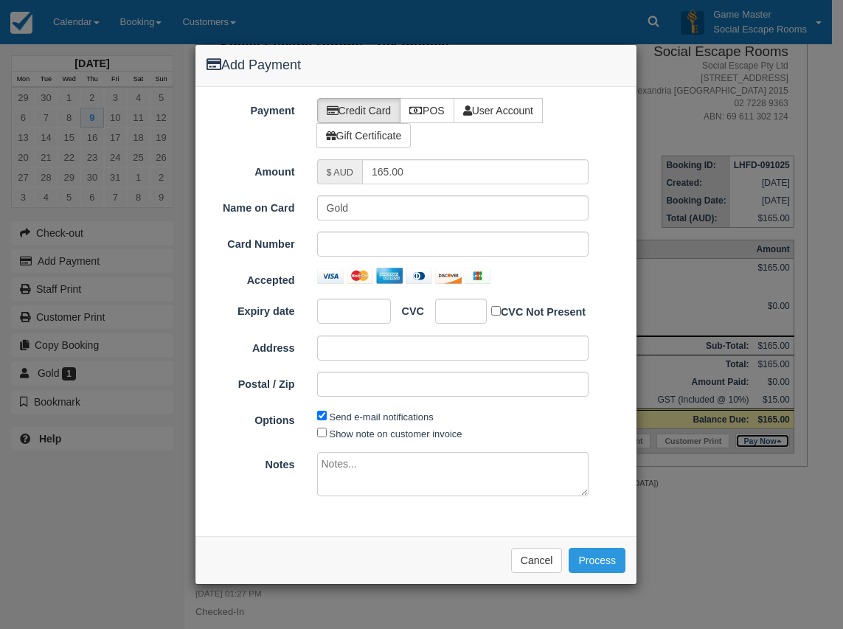
type input "[DATE]"
click at [436, 113] on label "POS" at bounding box center [427, 110] width 55 height 25
radio input "true"
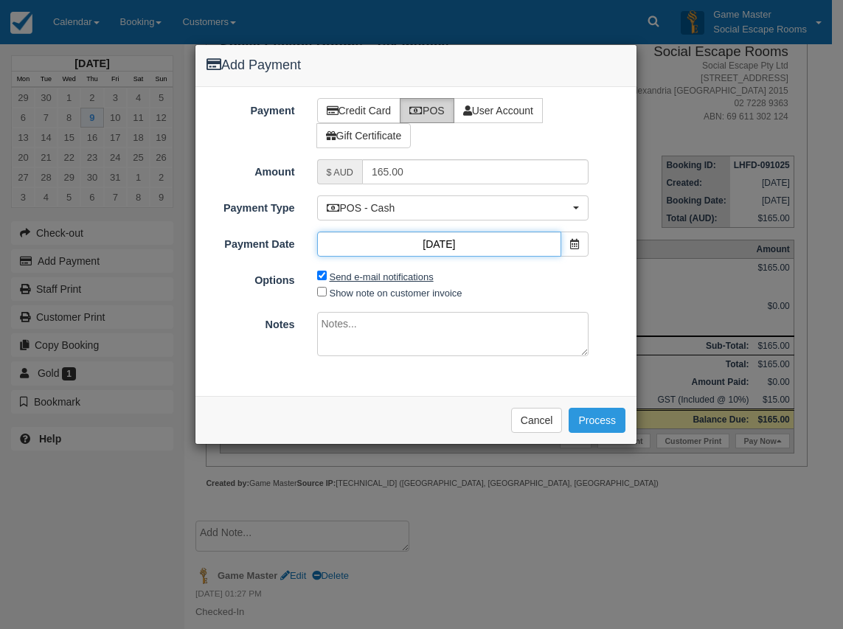
click at [358, 274] on div "Payment Credit Card POS User Account Gift Certificate Amount $ AUD 165.00 Name …" at bounding box center [416, 241] width 441 height 309
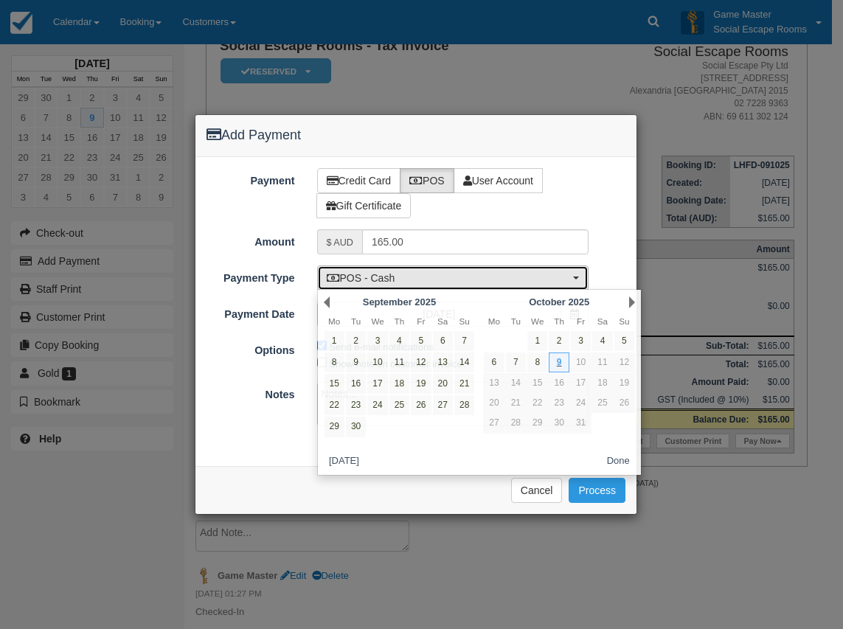
click at [393, 271] on span "POS - Cash" at bounding box center [448, 278] width 243 height 15
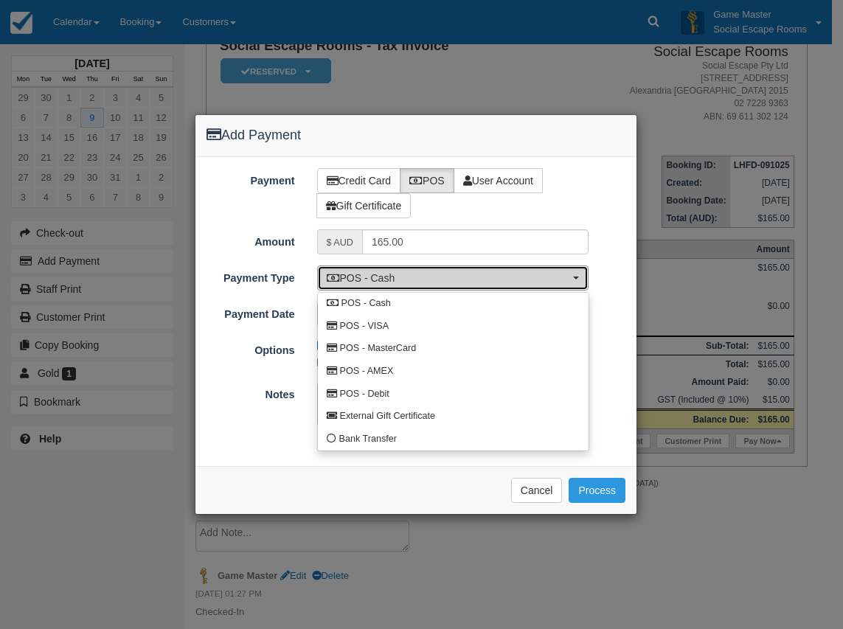
click at [395, 274] on span "POS - Cash" at bounding box center [448, 278] width 243 height 15
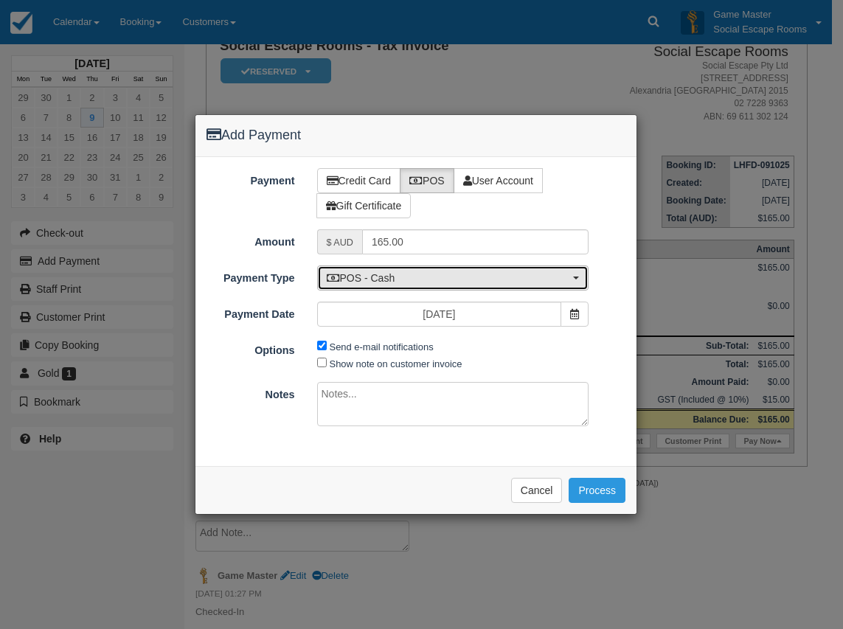
click at [394, 283] on span "POS - Cash" at bounding box center [448, 278] width 243 height 15
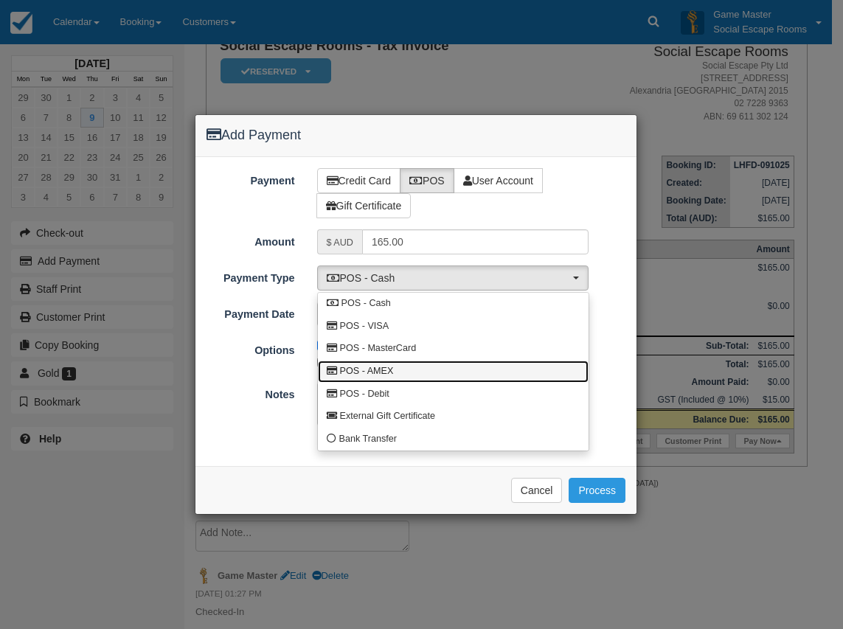
click at [389, 369] on span "POS - AMEX" at bounding box center [367, 371] width 54 height 13
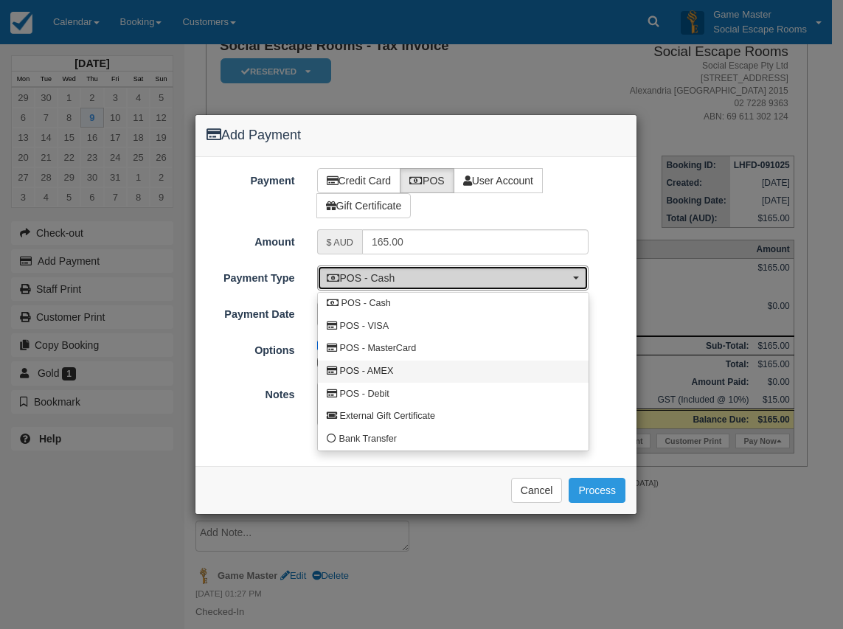
select select "AMEX"
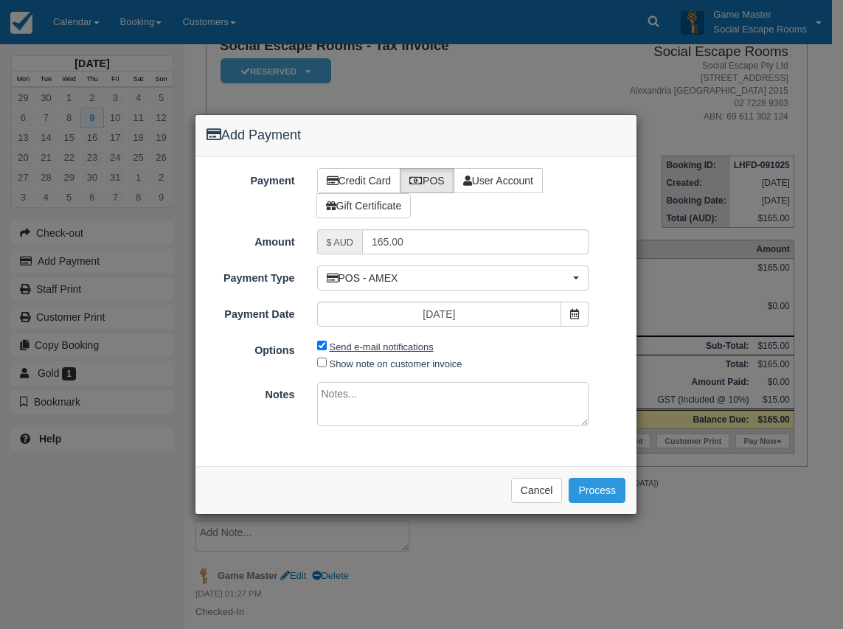
click at [376, 346] on label "Send e-mail notifications" at bounding box center [382, 347] width 104 height 11
click at [327, 346] on input "Send e-mail notifications" at bounding box center [322, 346] width 10 height 10
checkbox input "false"
click at [582, 488] on button "Process" at bounding box center [597, 490] width 57 height 25
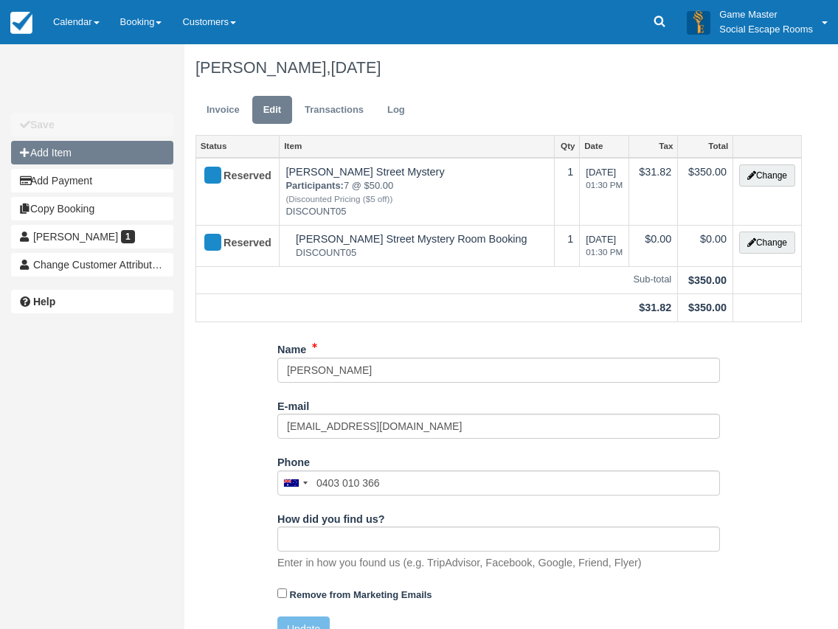
click at [94, 155] on button "Add Item" at bounding box center [92, 153] width 162 height 24
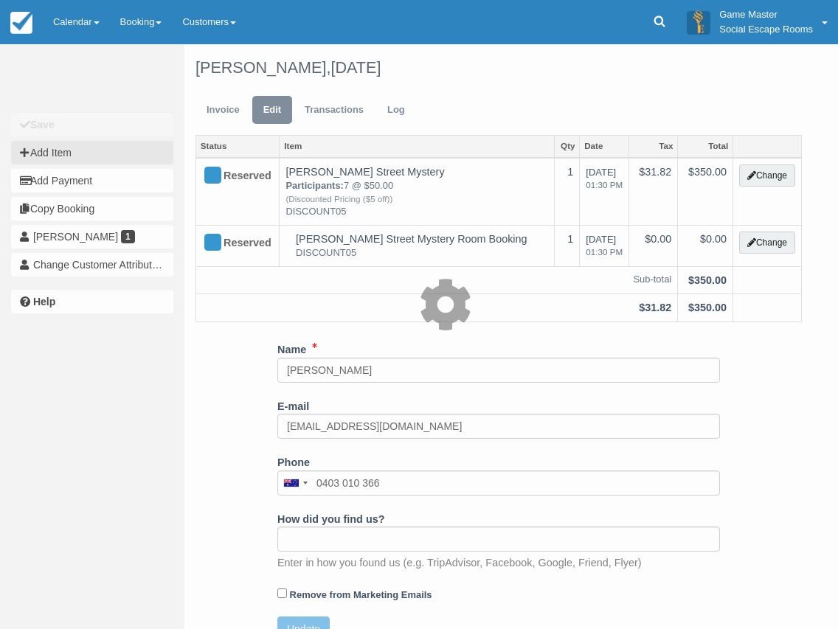
type input "0.00"
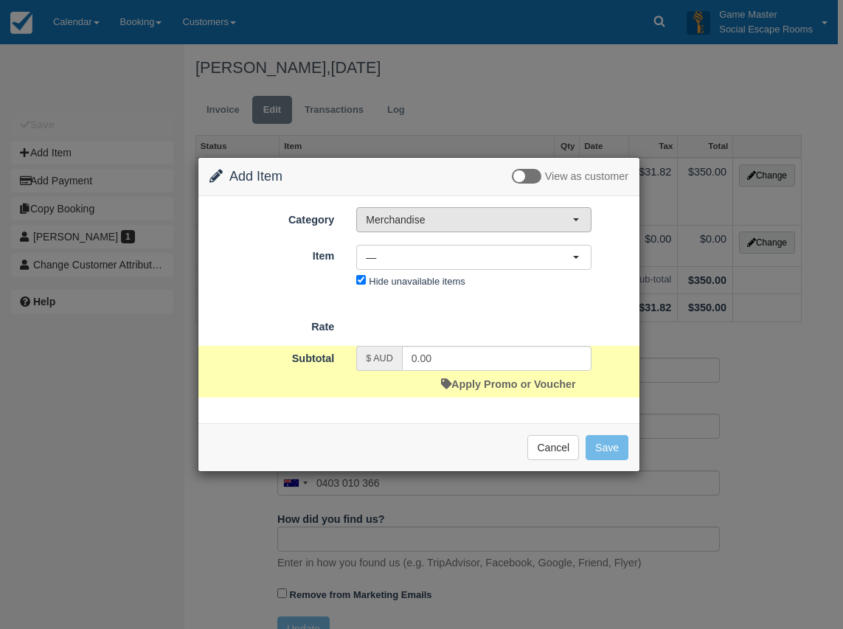
click at [398, 229] on button "Merchandise" at bounding box center [473, 219] width 235 height 25
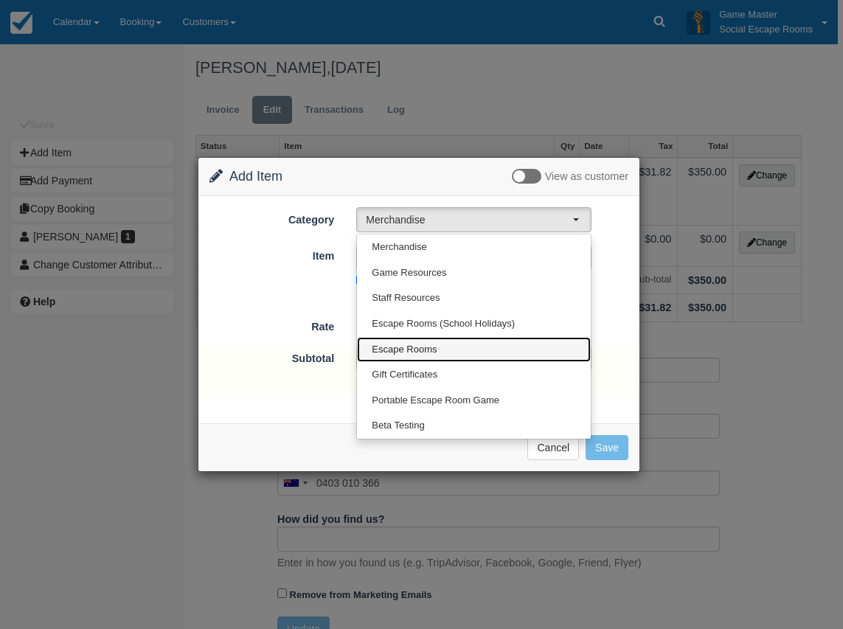
click at [415, 345] on span "Escape Rooms" at bounding box center [404, 350] width 65 height 14
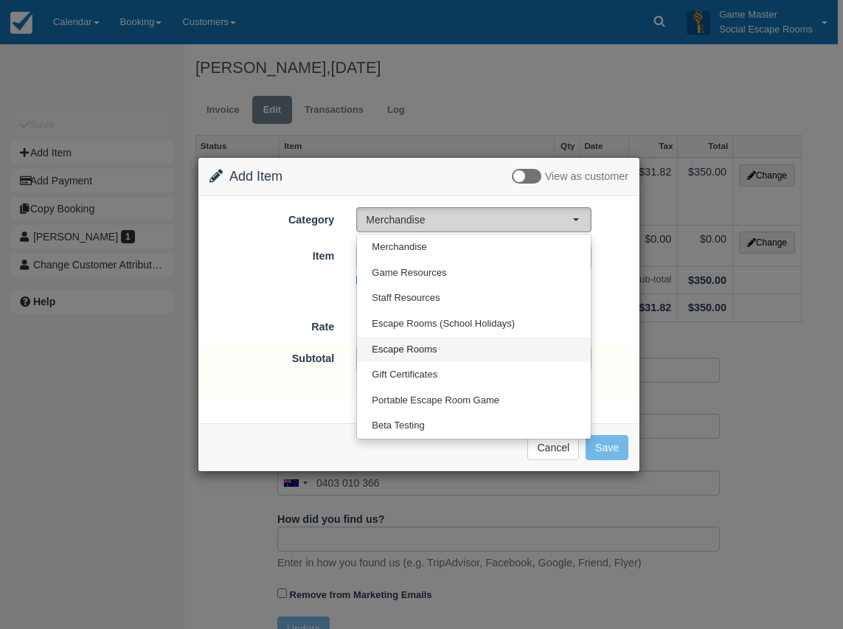
select select "2"
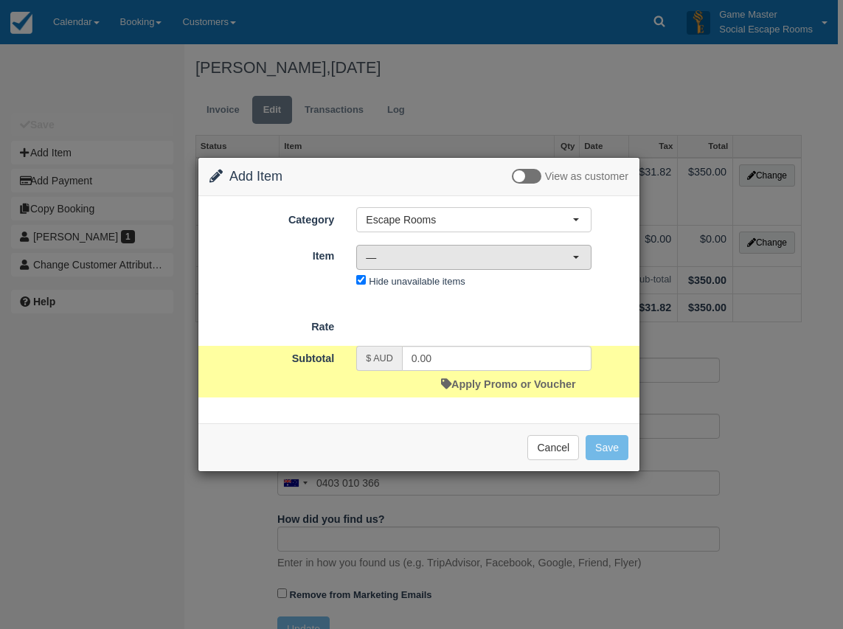
click at [415, 260] on span "—" at bounding box center [469, 257] width 207 height 15
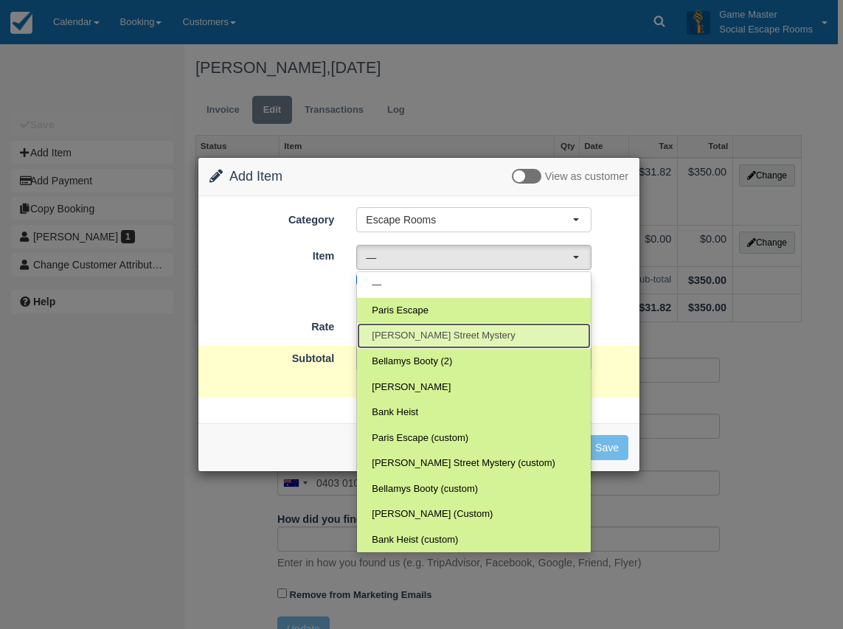
click at [436, 329] on span "[PERSON_NAME] Street Mystery" at bounding box center [443, 336] width 143 height 14
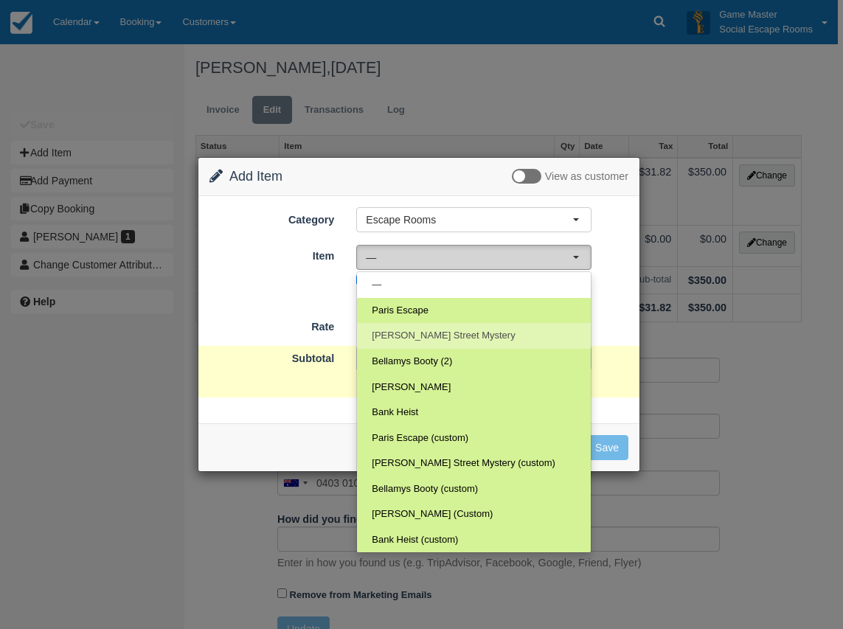
select select "3"
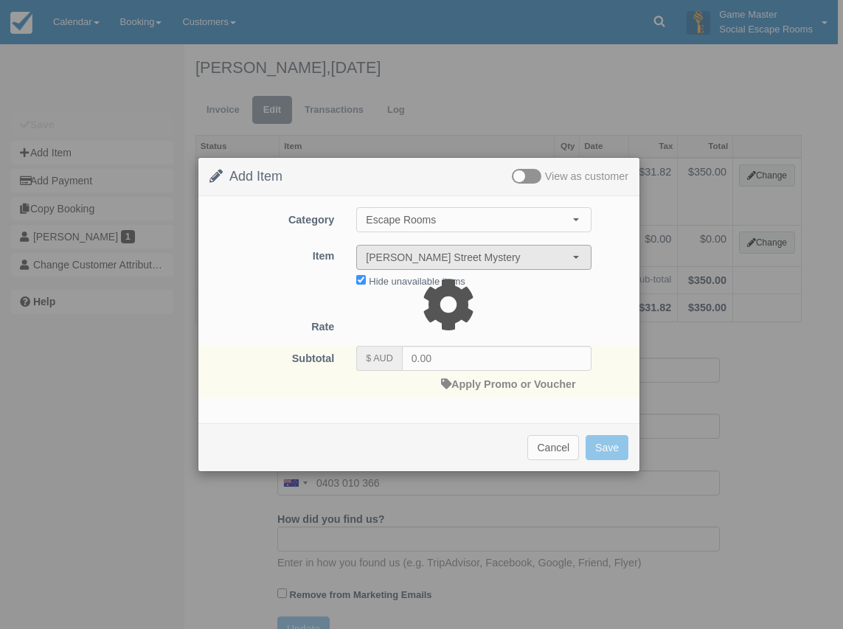
type input "165.00"
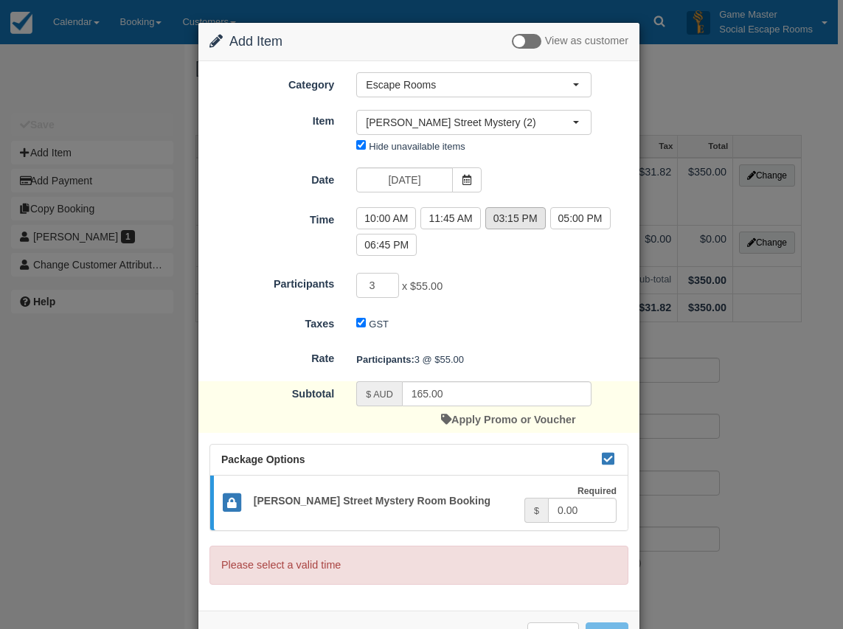
click at [499, 220] on label "03:15 PM" at bounding box center [515, 218] width 60 height 22
radio input "true"
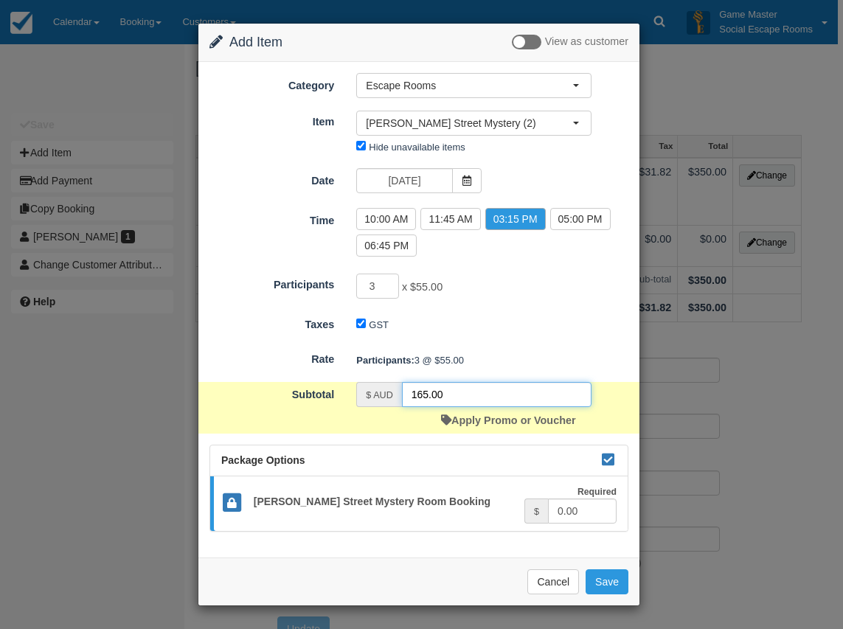
drag, startPoint x: 458, startPoint y: 390, endPoint x: 398, endPoint y: 381, distance: 61.3
click at [398, 381] on form "Category Escape Rooms Merchandise Game Resources Staff Resources Escape Rooms (…" at bounding box center [419, 303] width 419 height 460
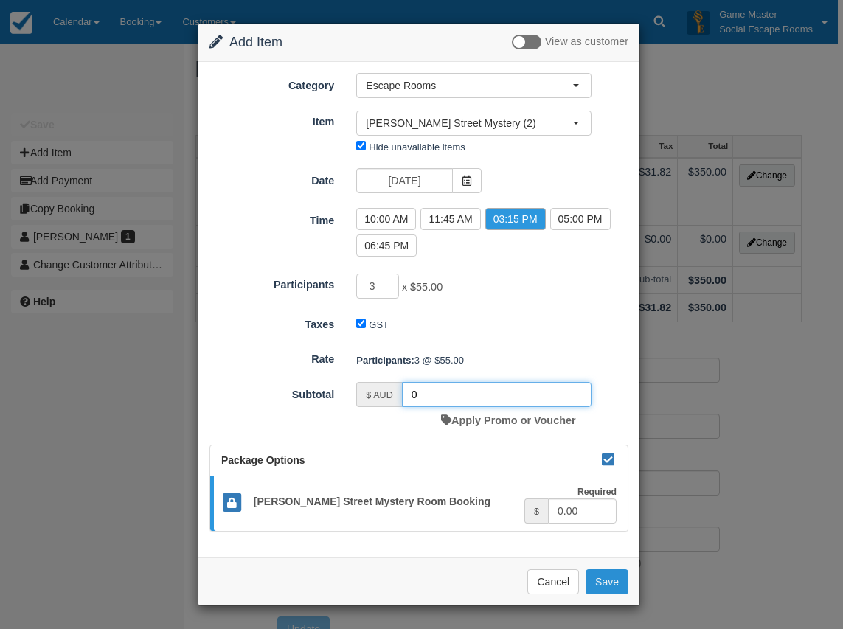
type input "0"
click at [609, 579] on button "Save" at bounding box center [607, 582] width 43 height 25
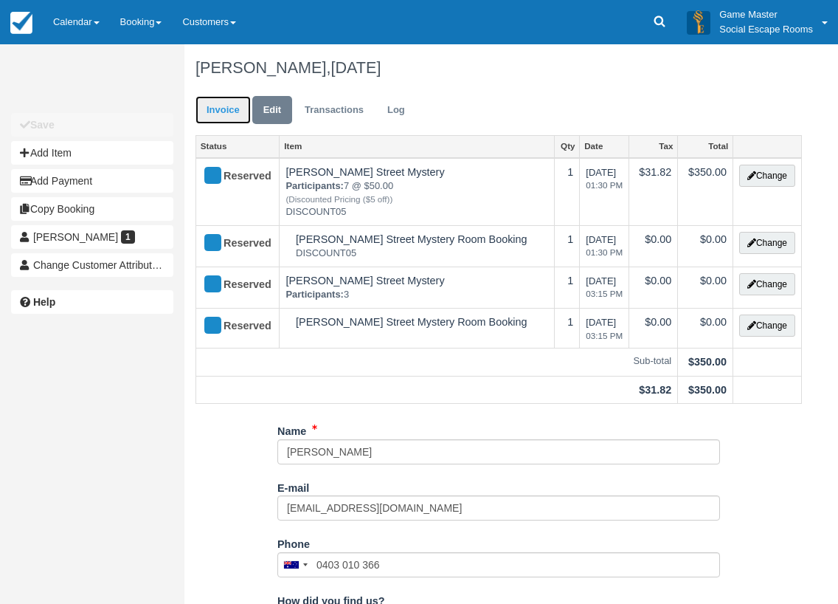
click at [219, 114] on link "Invoice" at bounding box center [223, 110] width 55 height 29
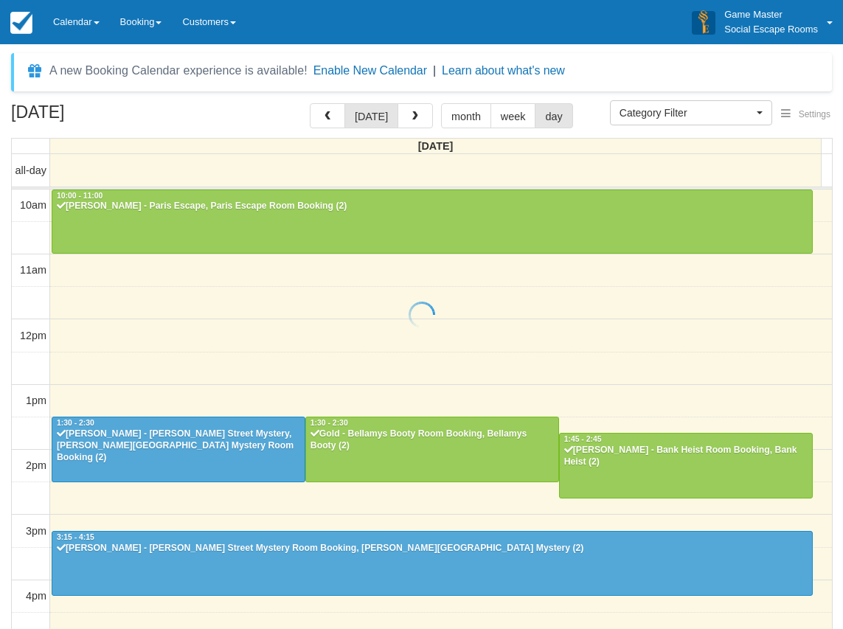
select select
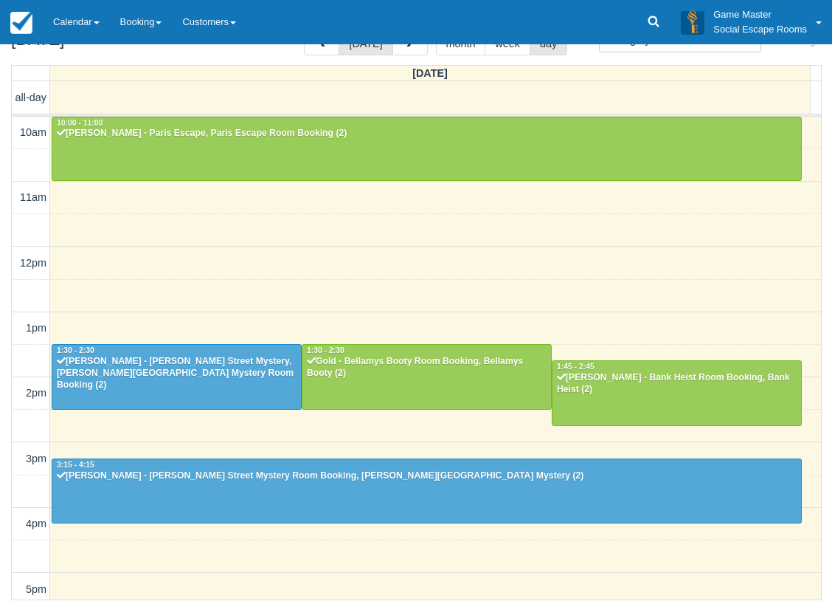
click at [3, 370] on div "October 9, 2025 today month week day Thursday all-day 10am 11am 12pm 1pm 2pm 3p…" at bounding box center [416, 315] width 832 height 570
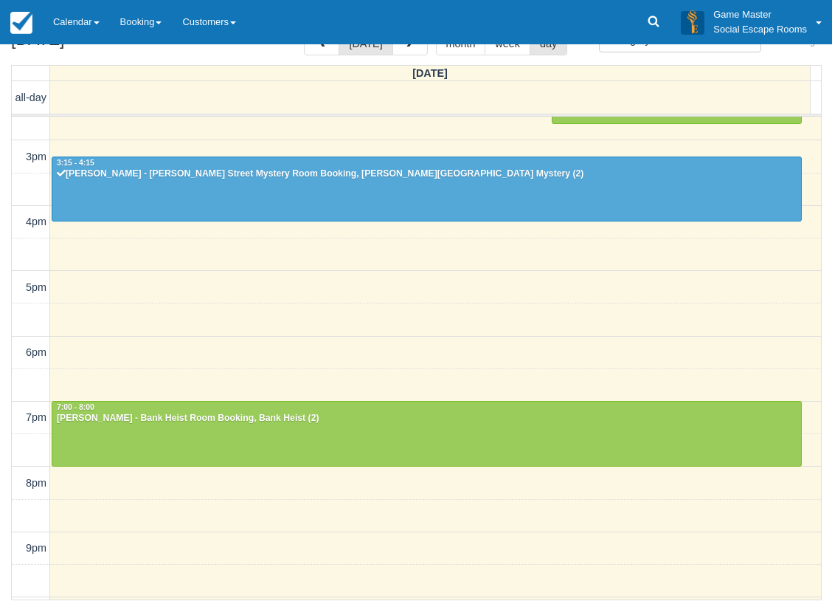
scroll to position [331, 0]
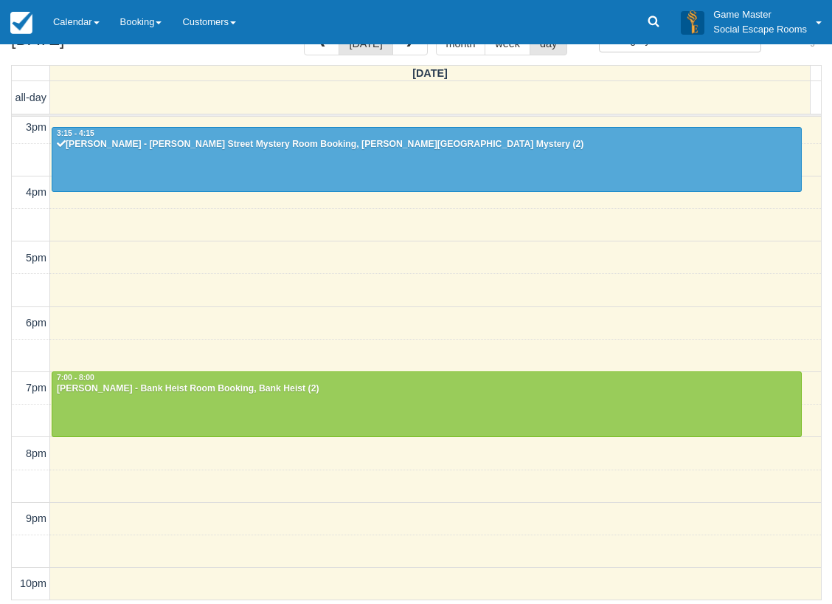
click at [4, 333] on div "October 9, 2025 today month week day Thursday all-day 10am 11am 12pm 1pm 2pm 3p…" at bounding box center [416, 315] width 832 height 570
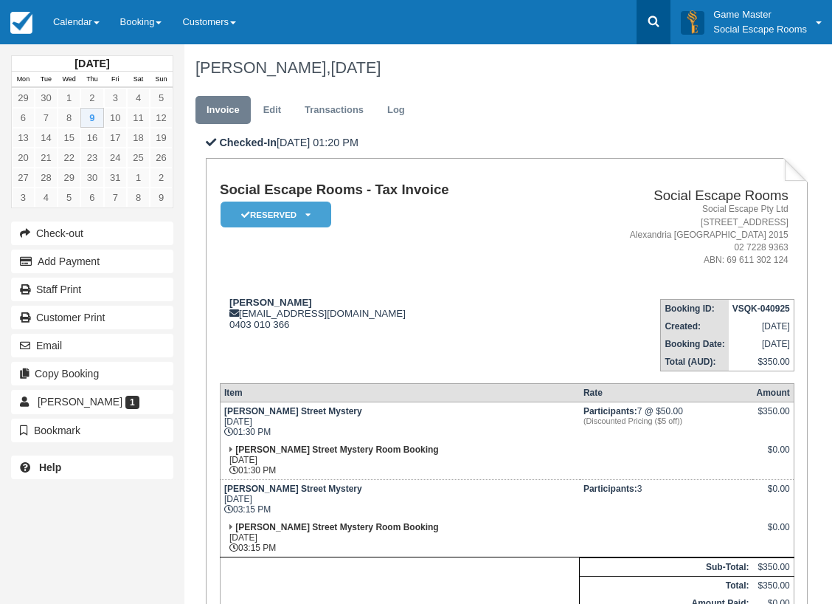
click at [650, 29] on link at bounding box center [654, 22] width 34 height 44
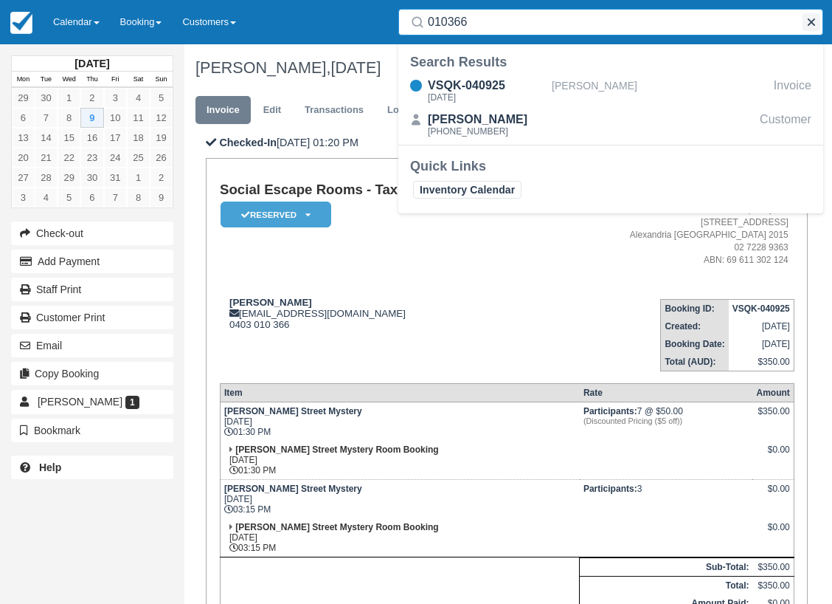
type input "010366"
click at [814, 20] on button "button" at bounding box center [812, 22] width 18 height 18
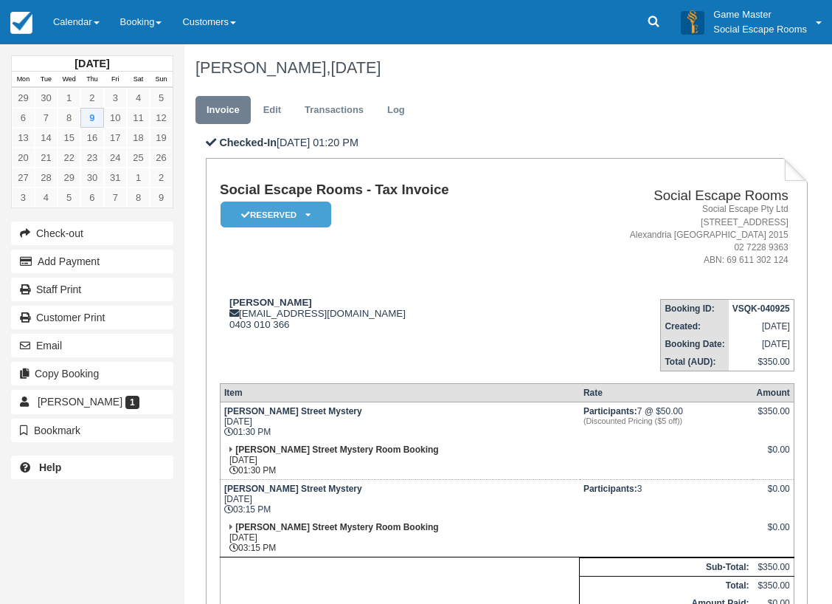
click at [478, 291] on td "Danielle danielleborg1@gmail.com 0403 010 366" at bounding box center [385, 329] width 330 height 84
click at [662, 30] on link at bounding box center [654, 22] width 34 height 44
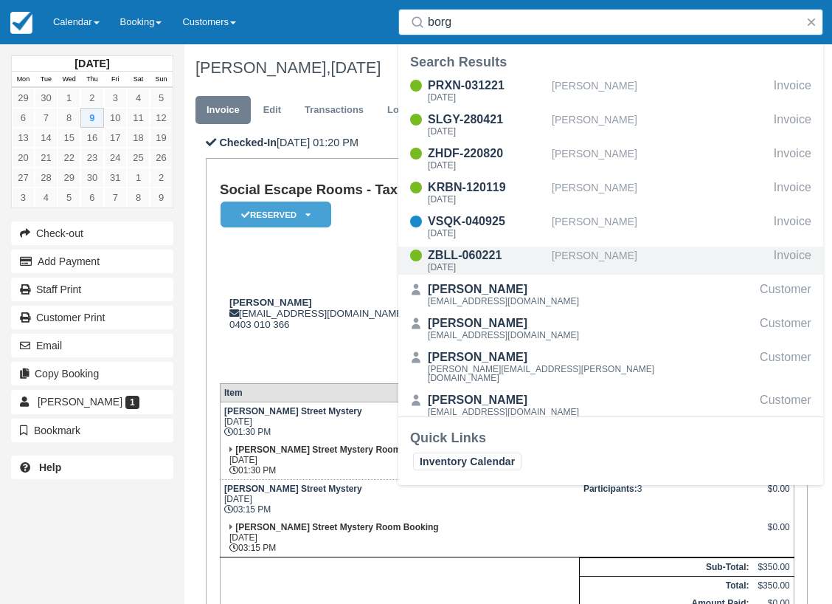
type input "borg"
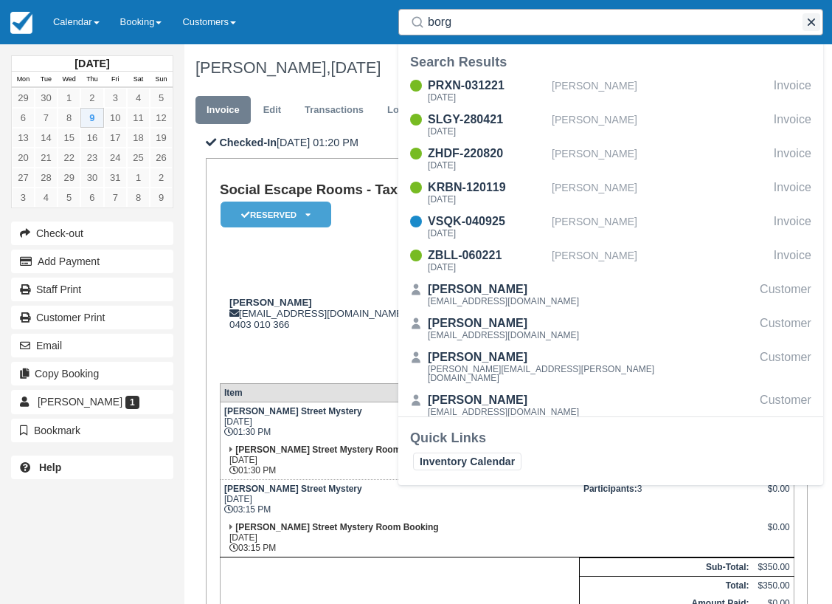
click at [812, 21] on button "button" at bounding box center [812, 22] width 18 height 18
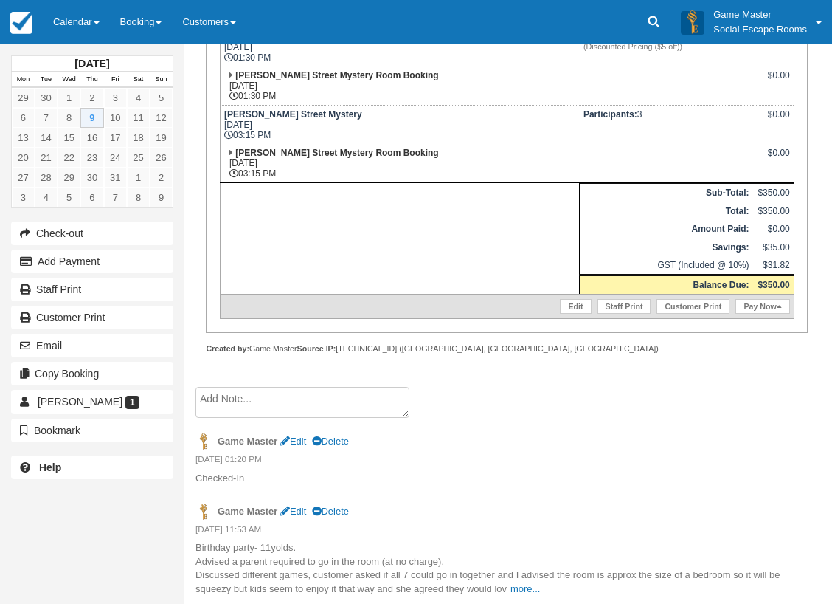
scroll to position [376, 0]
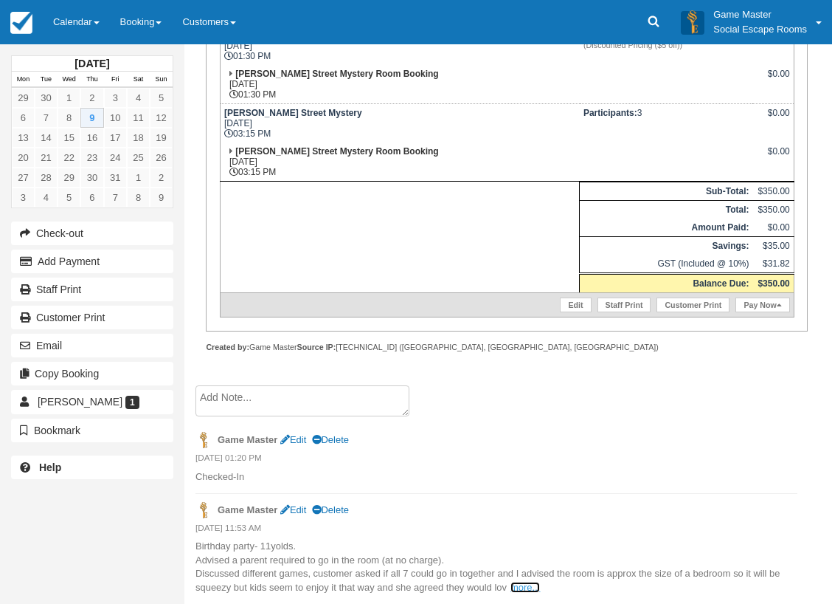
click at [528, 586] on link "more..." at bounding box center [526, 586] width 30 height 11
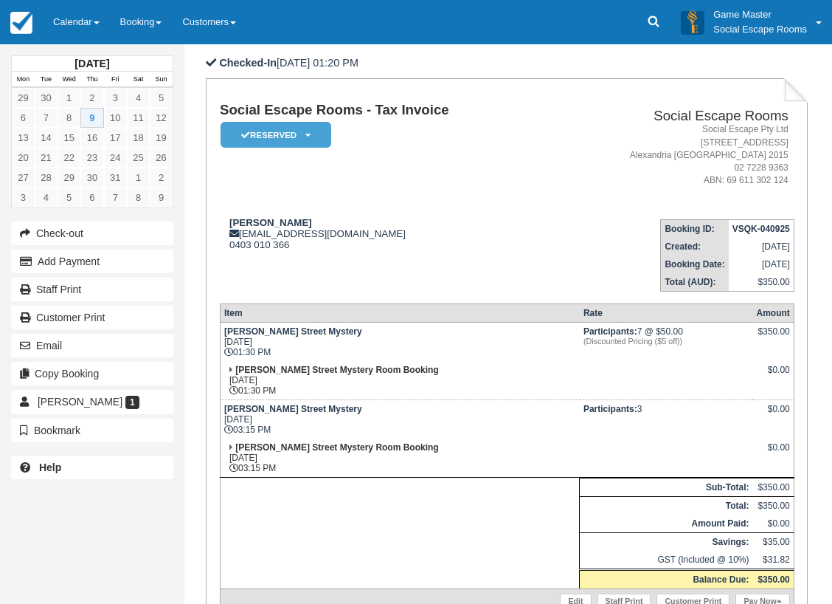
scroll to position [0, 0]
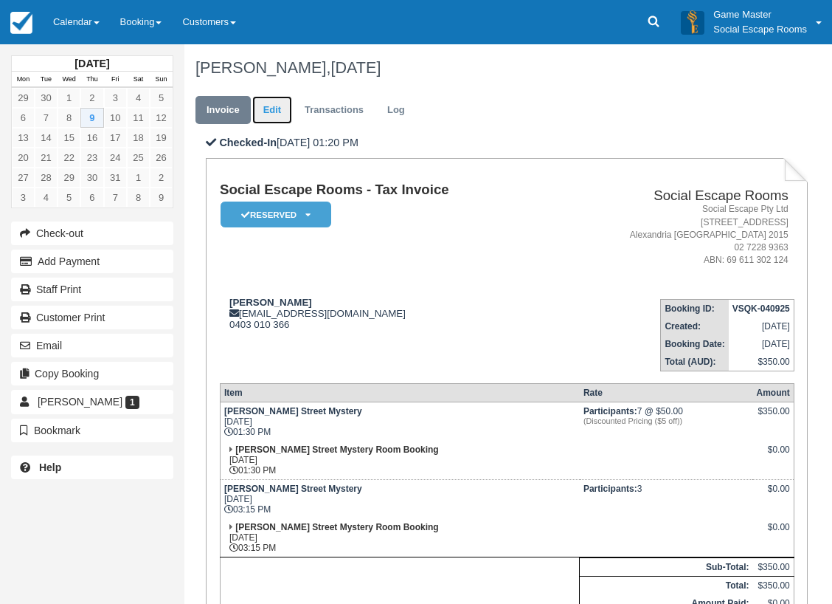
click at [282, 114] on link "Edit" at bounding box center [272, 110] width 40 height 29
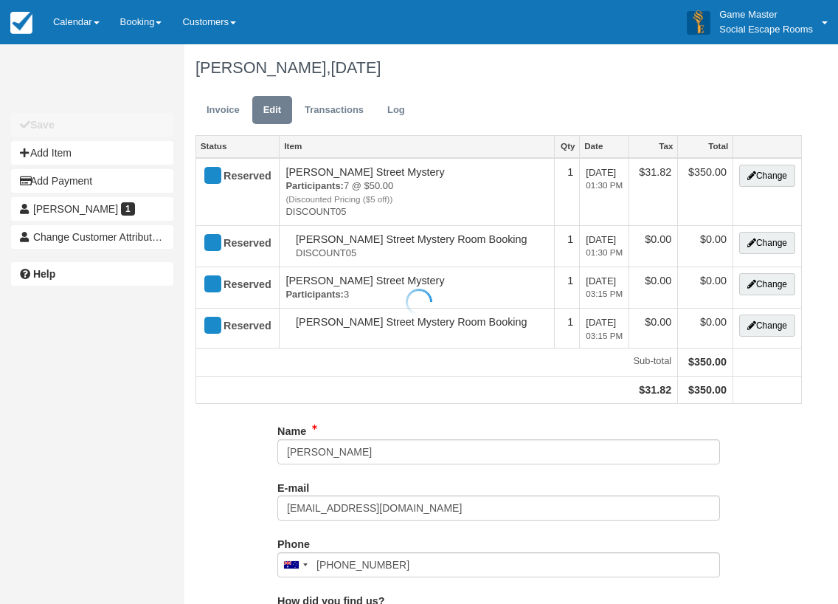
type input "0403 010 366"
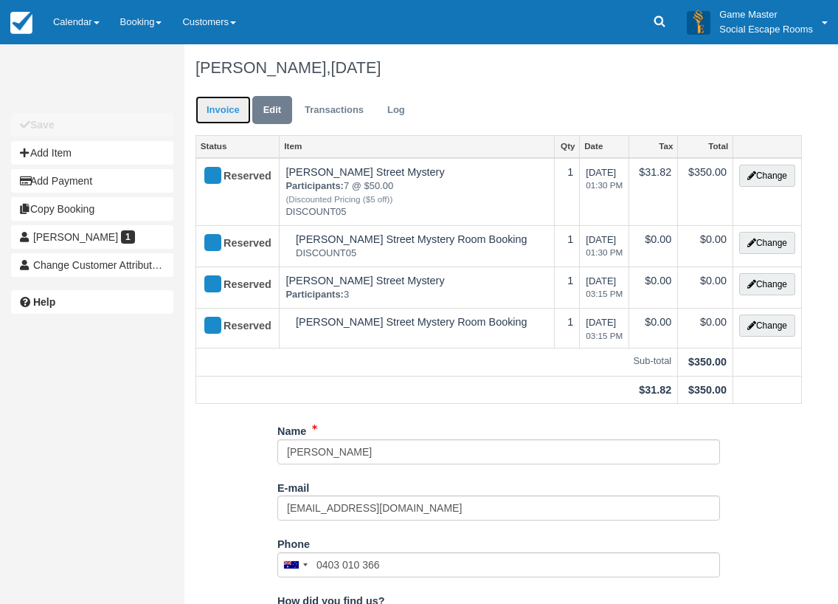
click at [223, 105] on link "Invoice" at bounding box center [223, 110] width 55 height 29
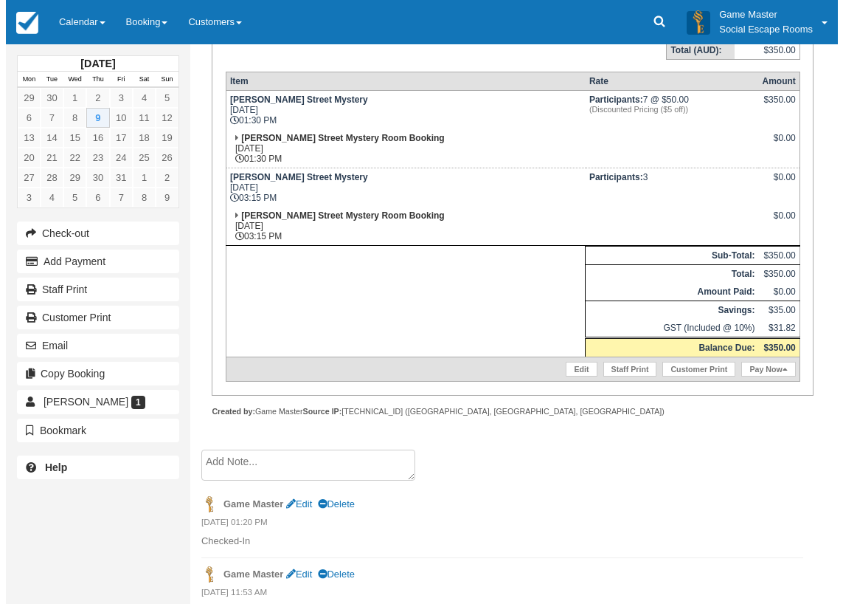
scroll to position [376, 0]
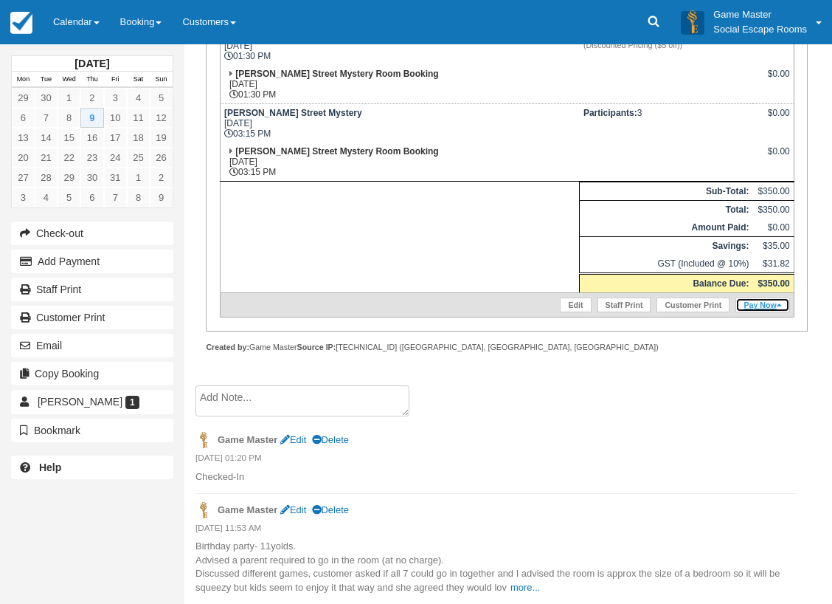
click at [772, 302] on link "Pay Now" at bounding box center [763, 304] width 54 height 15
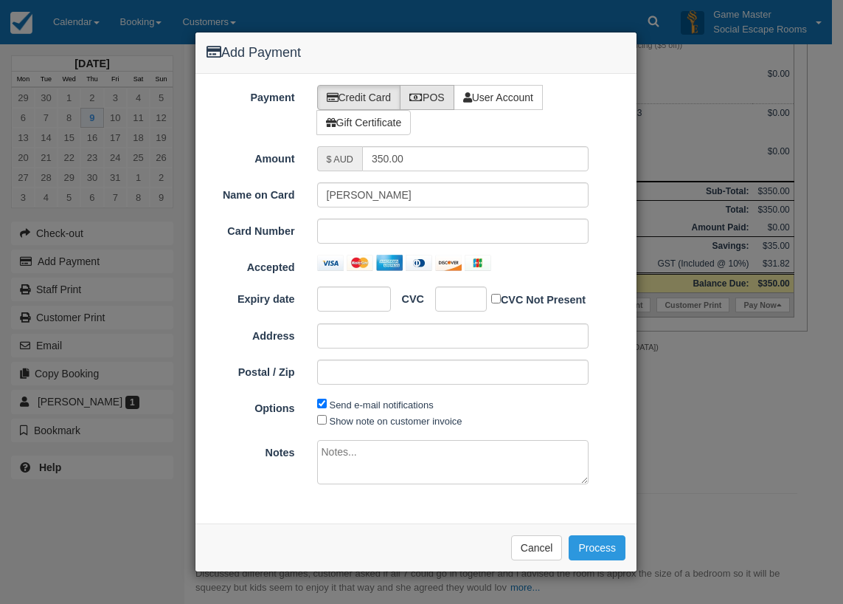
click at [444, 94] on label "POS" at bounding box center [427, 97] width 55 height 25
radio input "true"
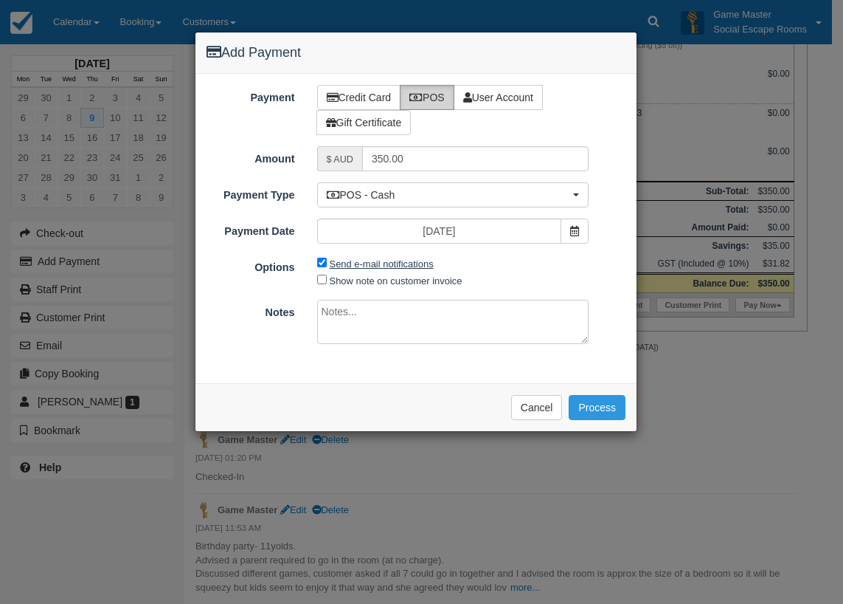
click at [391, 264] on label "Send e-mail notifications" at bounding box center [382, 263] width 104 height 11
click at [327, 264] on input "Send e-mail notifications" at bounding box center [322, 262] width 10 height 10
checkbox input "false"
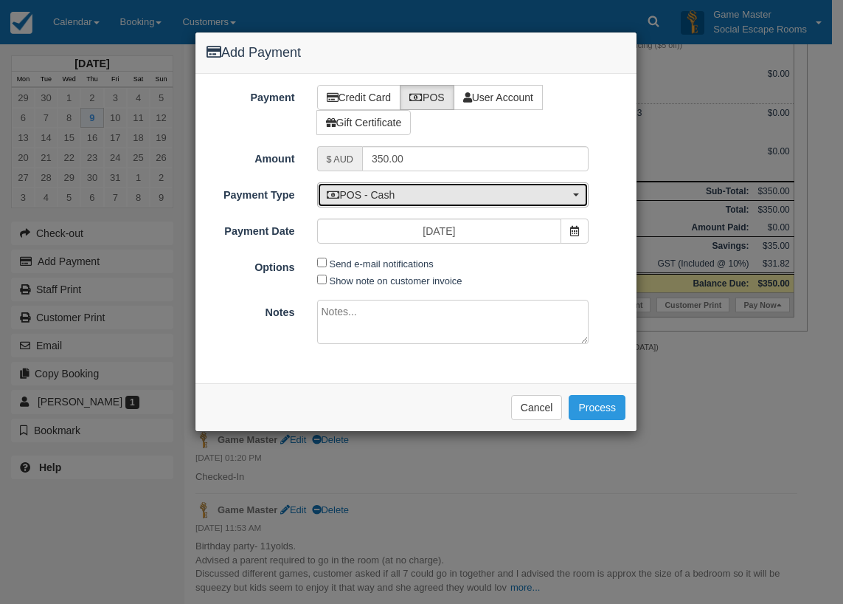
click at [399, 195] on span "POS - Cash" at bounding box center [448, 194] width 243 height 15
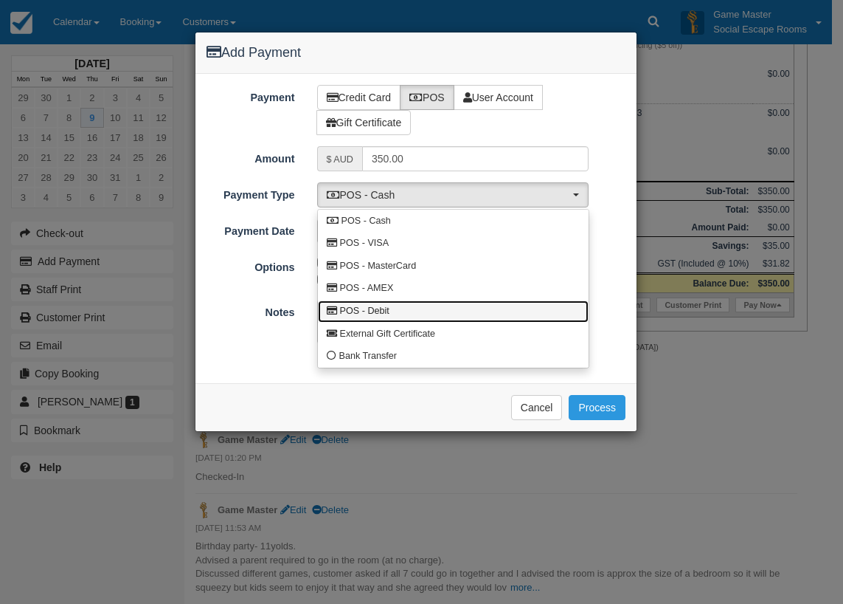
click at [395, 305] on link "POS - Debit" at bounding box center [453, 311] width 271 height 23
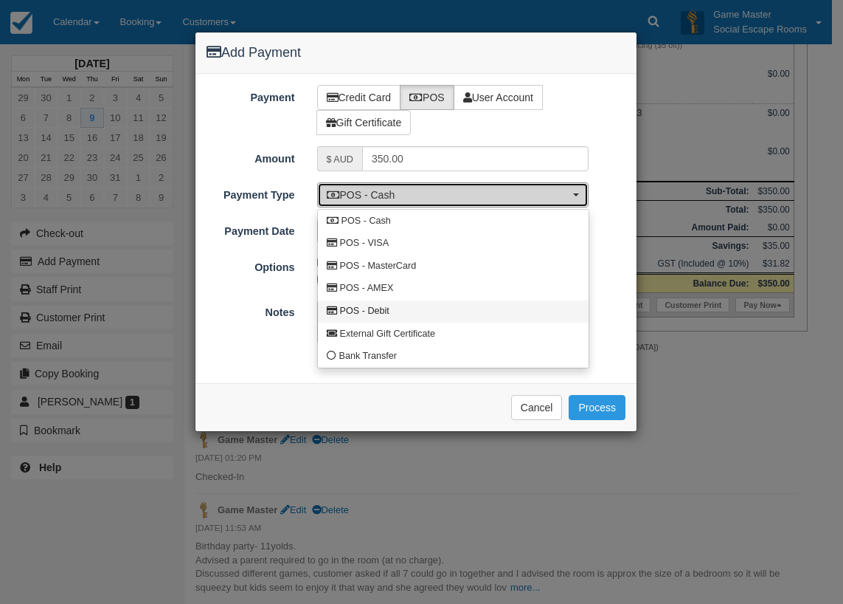
select select "DEBIT"
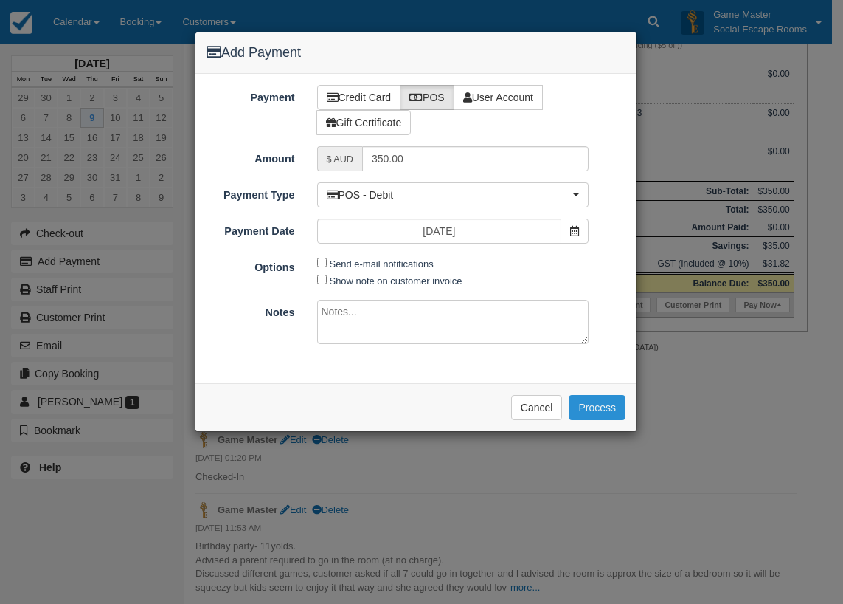
click at [589, 407] on button "Process" at bounding box center [597, 407] width 57 height 25
